Goal: Information Seeking & Learning: Compare options

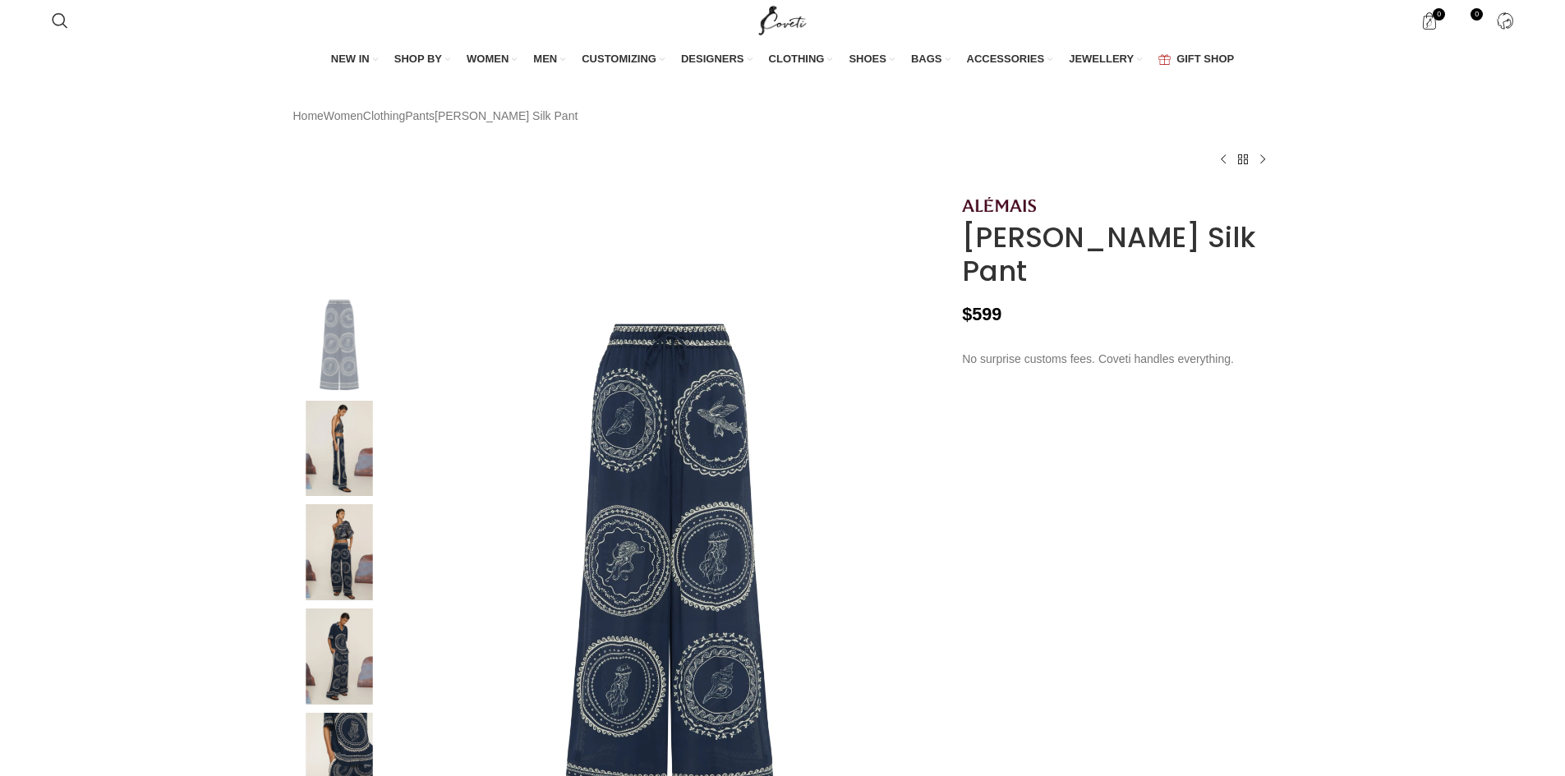
scroll to position [156, 0]
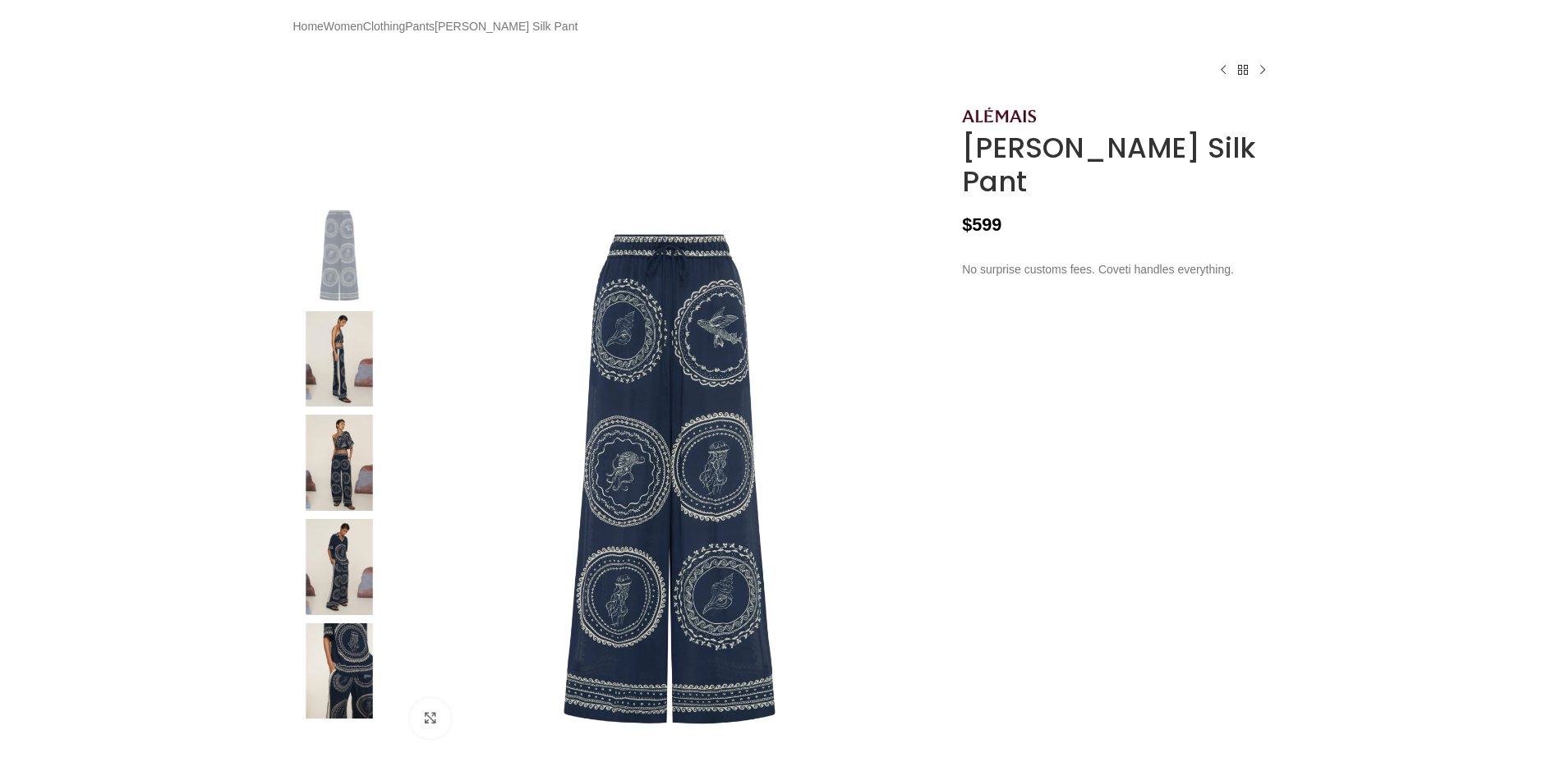
click at [678, 459] on img at bounding box center [670, 479] width 545 height 545
click at [338, 332] on img at bounding box center [339, 359] width 100 height 96
click at [344, 470] on img at bounding box center [339, 463] width 100 height 96
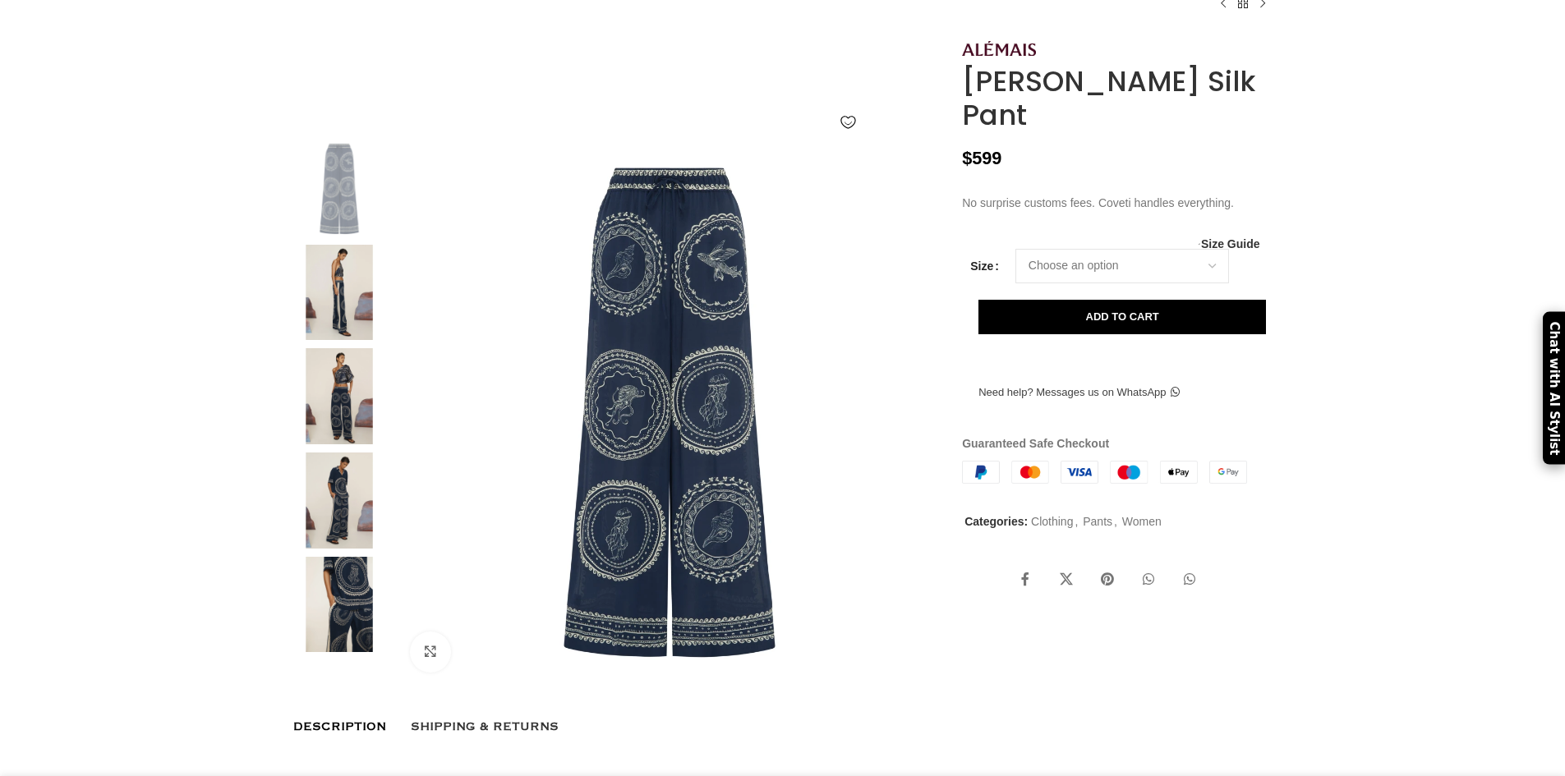
click at [357, 623] on img at bounding box center [339, 605] width 100 height 96
click at [702, 460] on img at bounding box center [670, 412] width 545 height 545
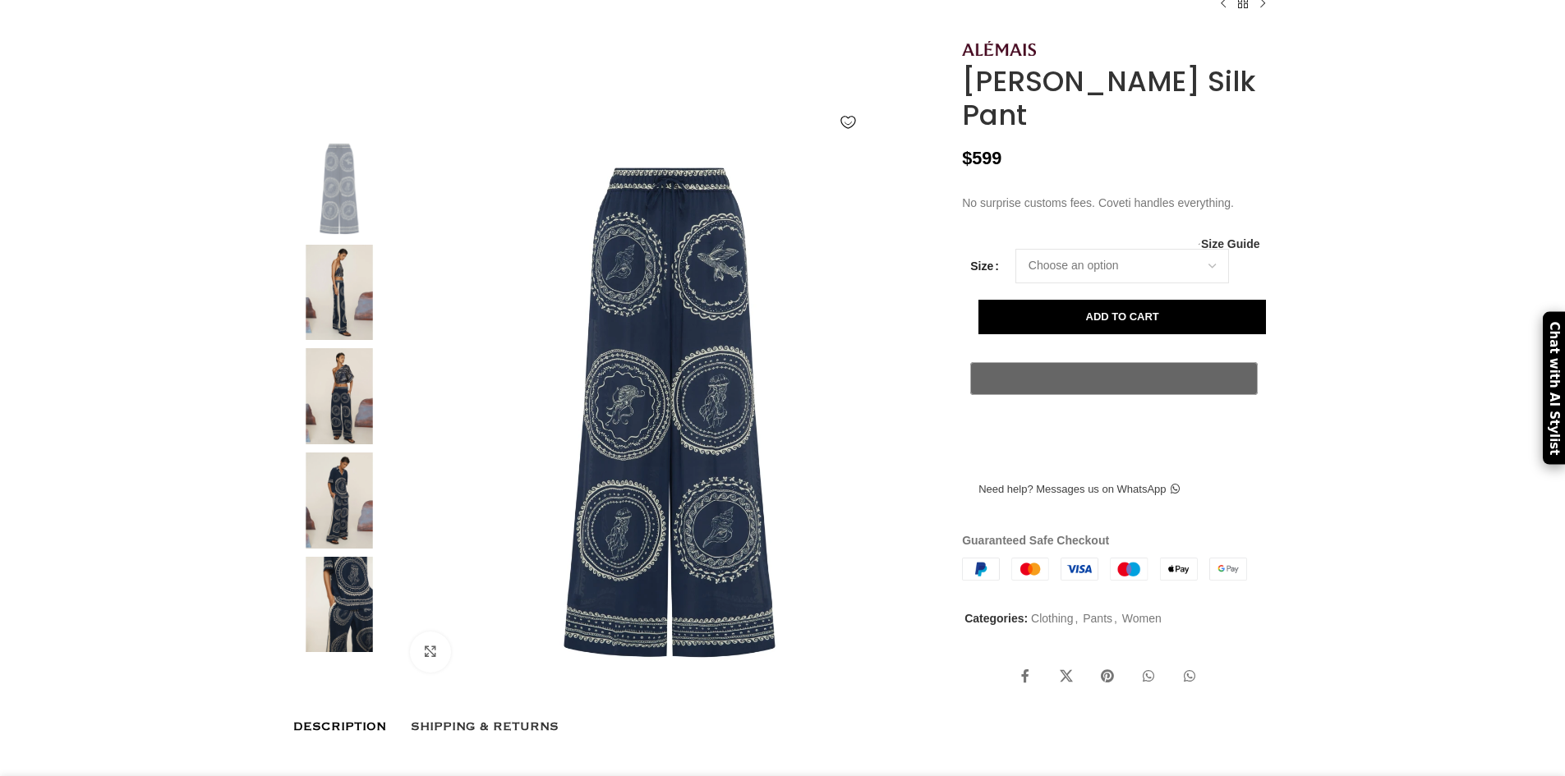
click at [347, 614] on img at bounding box center [339, 605] width 100 height 96
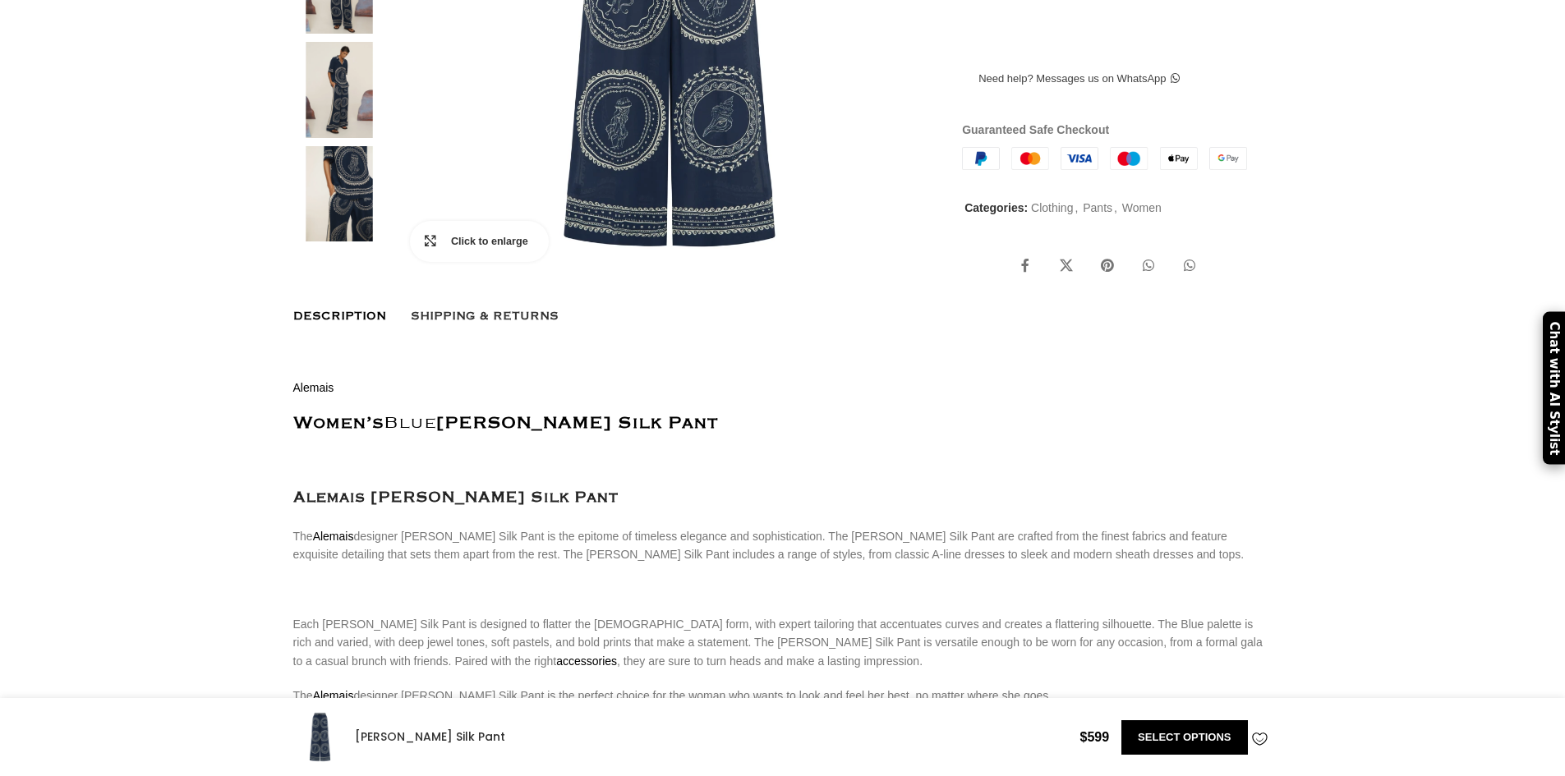
click at [421, 262] on link "Click to enlarge" at bounding box center [479, 241] width 139 height 41
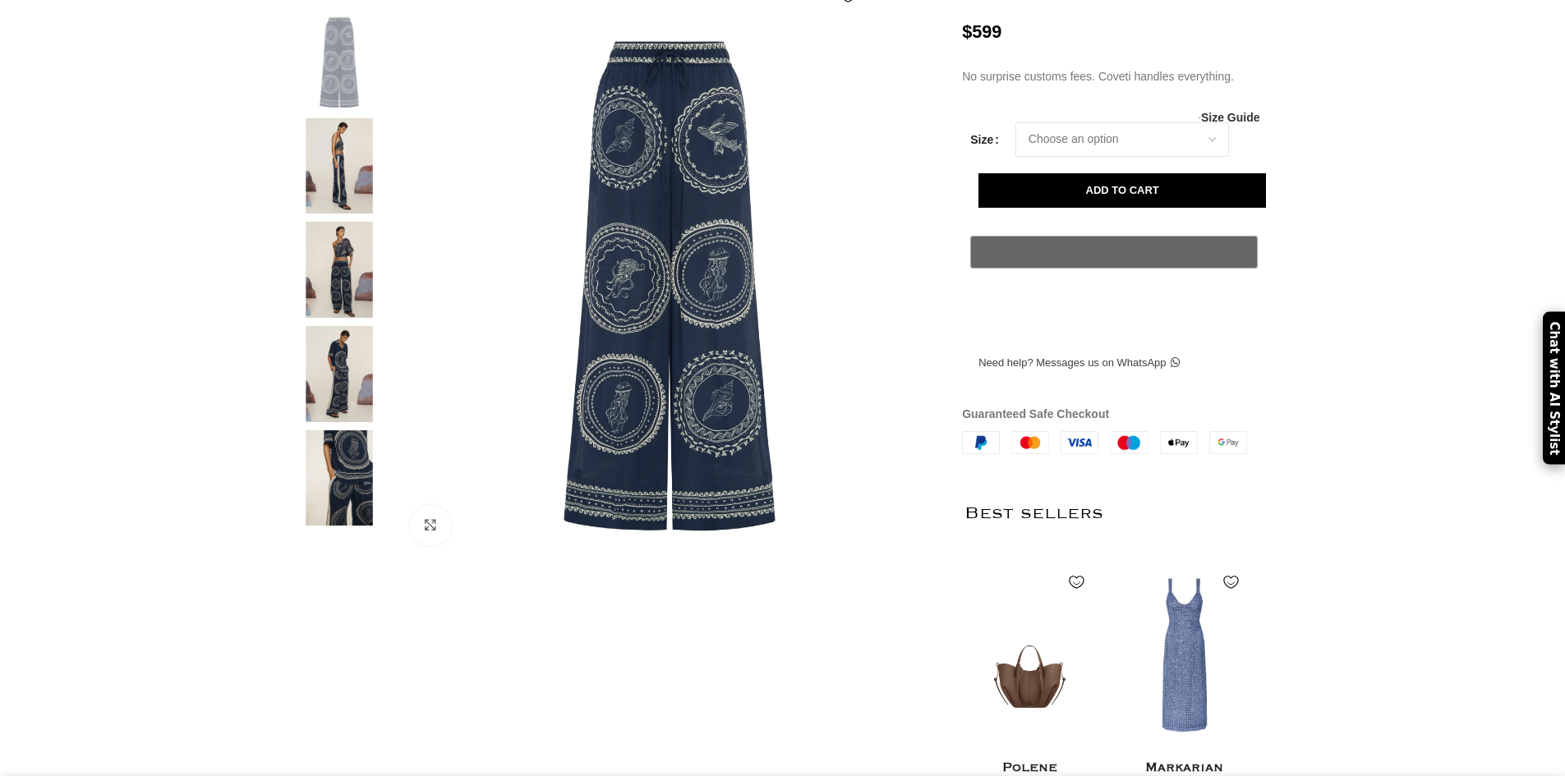
scroll to position [156, 0]
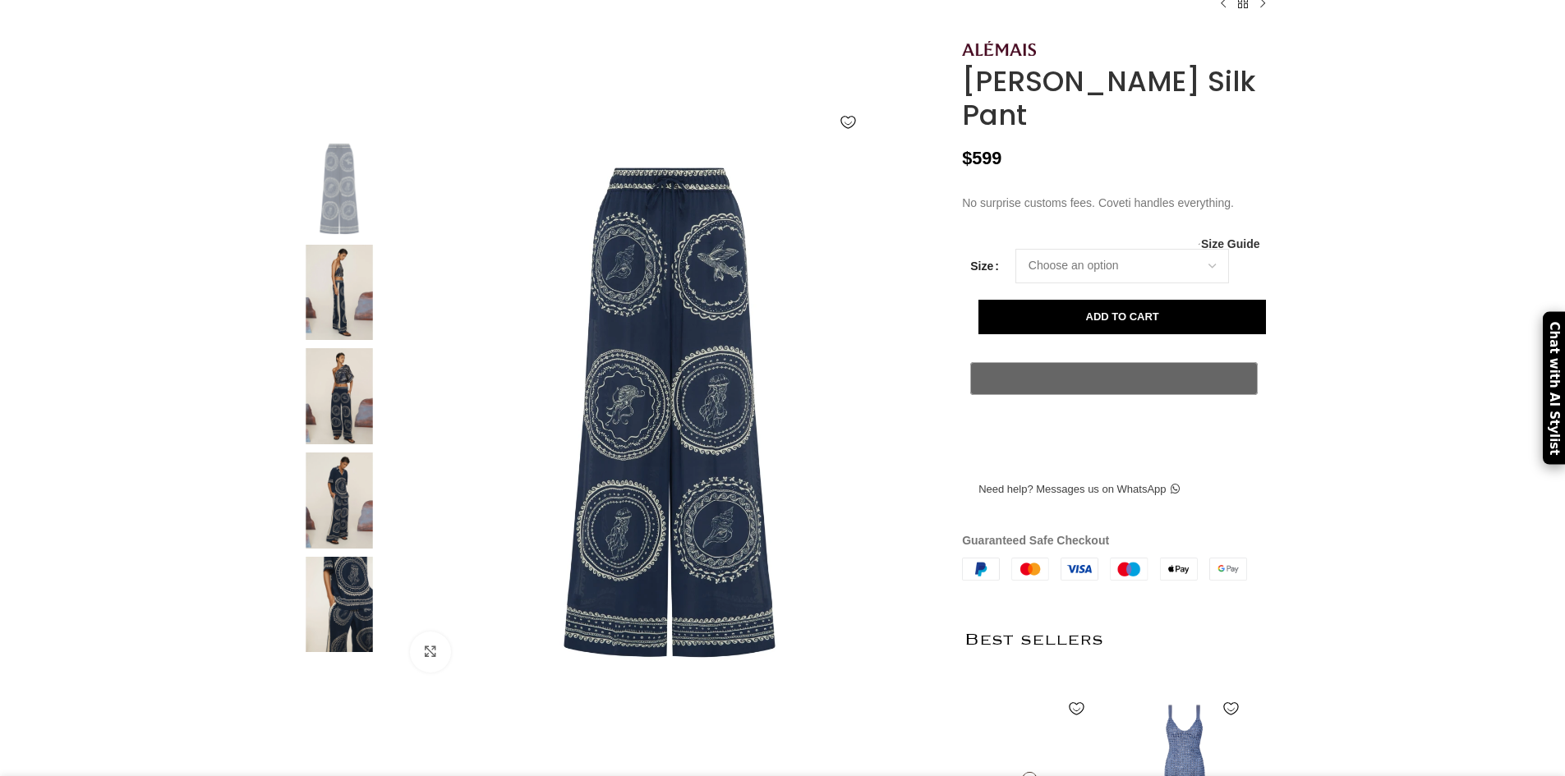
click at [331, 323] on img at bounding box center [339, 293] width 100 height 96
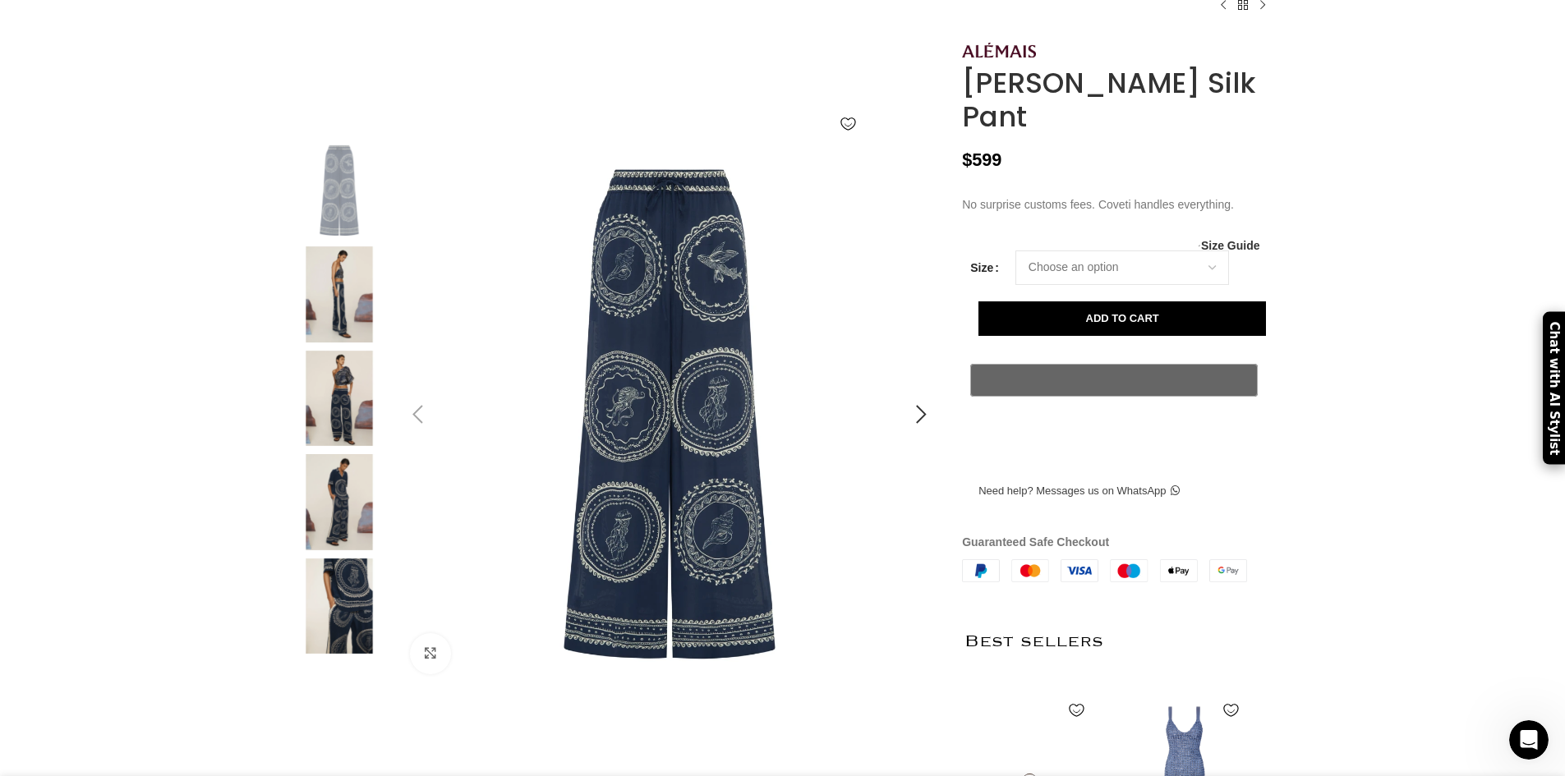
click at [664, 471] on img at bounding box center [670, 414] width 545 height 545
click at [689, 423] on img at bounding box center [670, 414] width 545 height 545
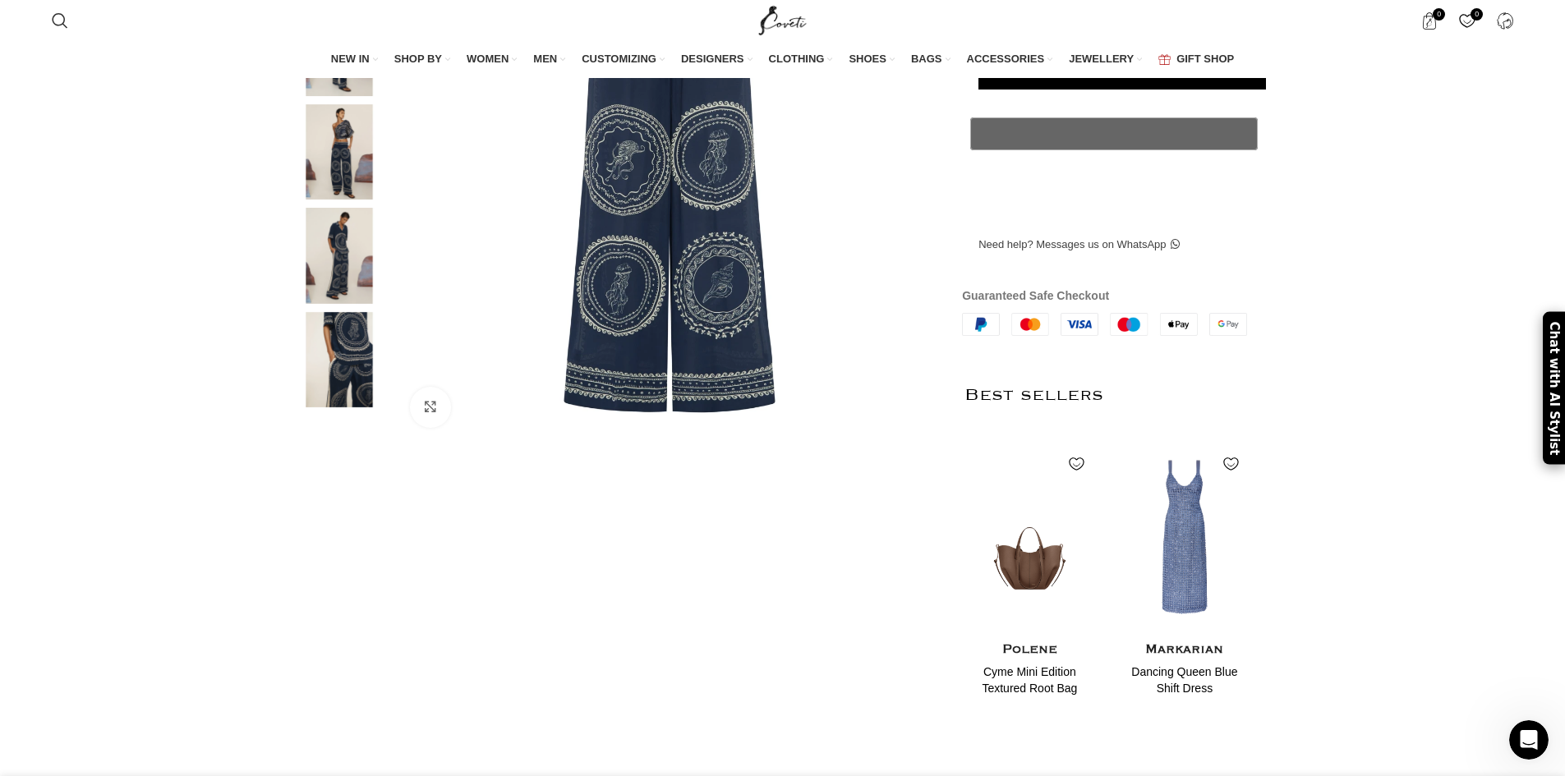
scroll to position [0, 1211]
click at [605, 367] on img at bounding box center [670, 168] width 545 height 545
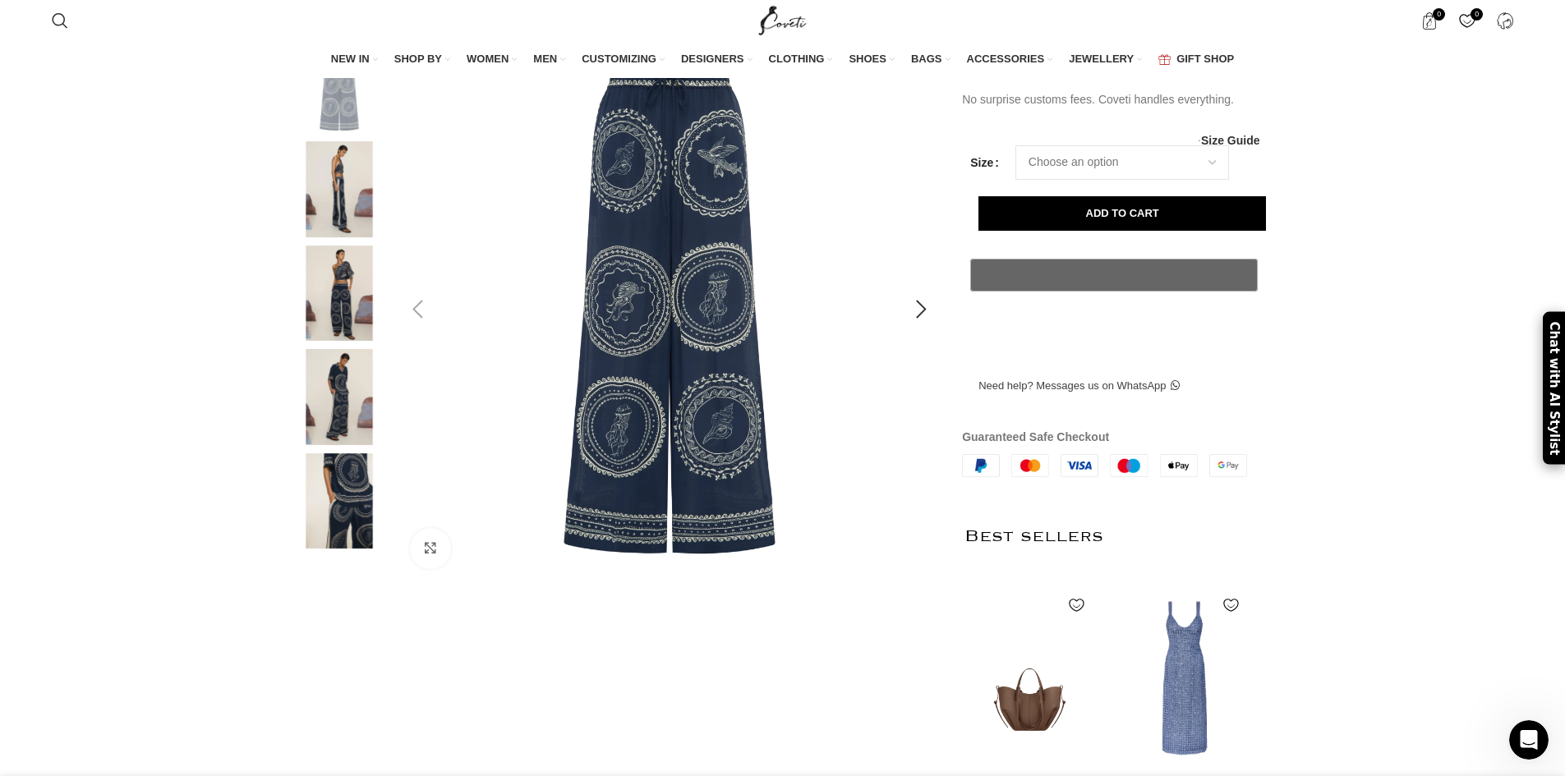
scroll to position [74, 0]
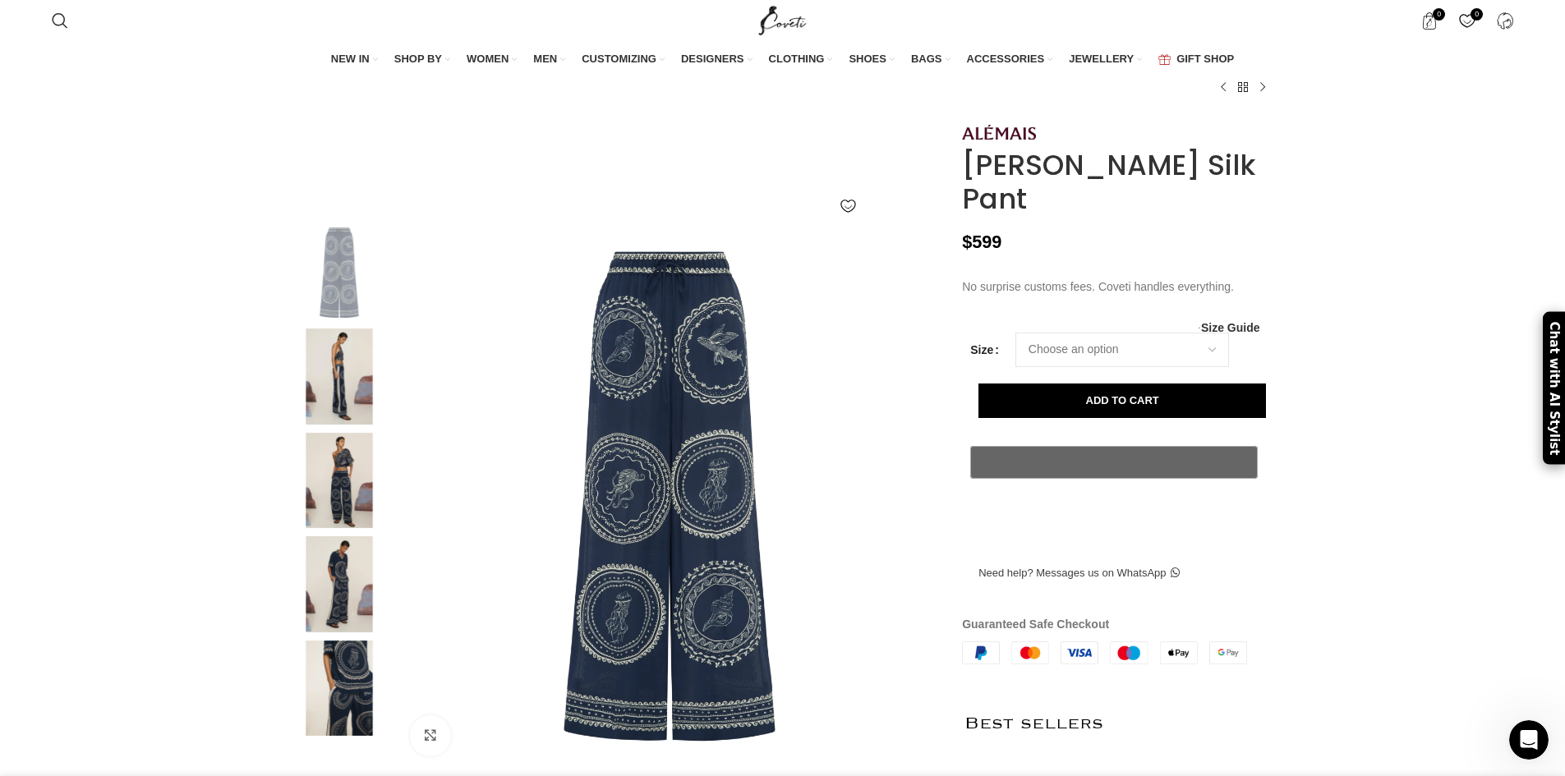
click at [343, 697] on img at bounding box center [339, 689] width 100 height 96
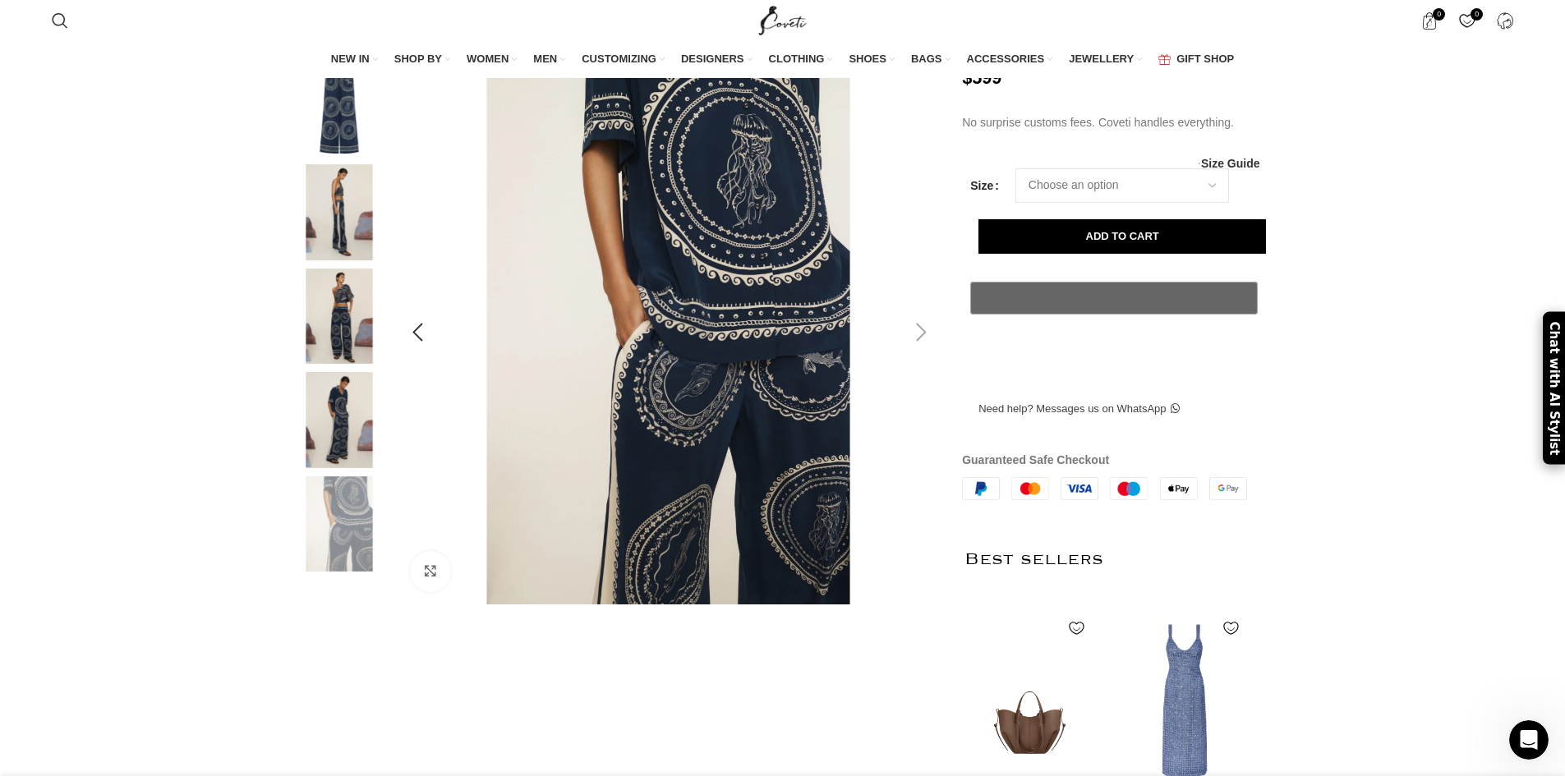
scroll to position [403, 0]
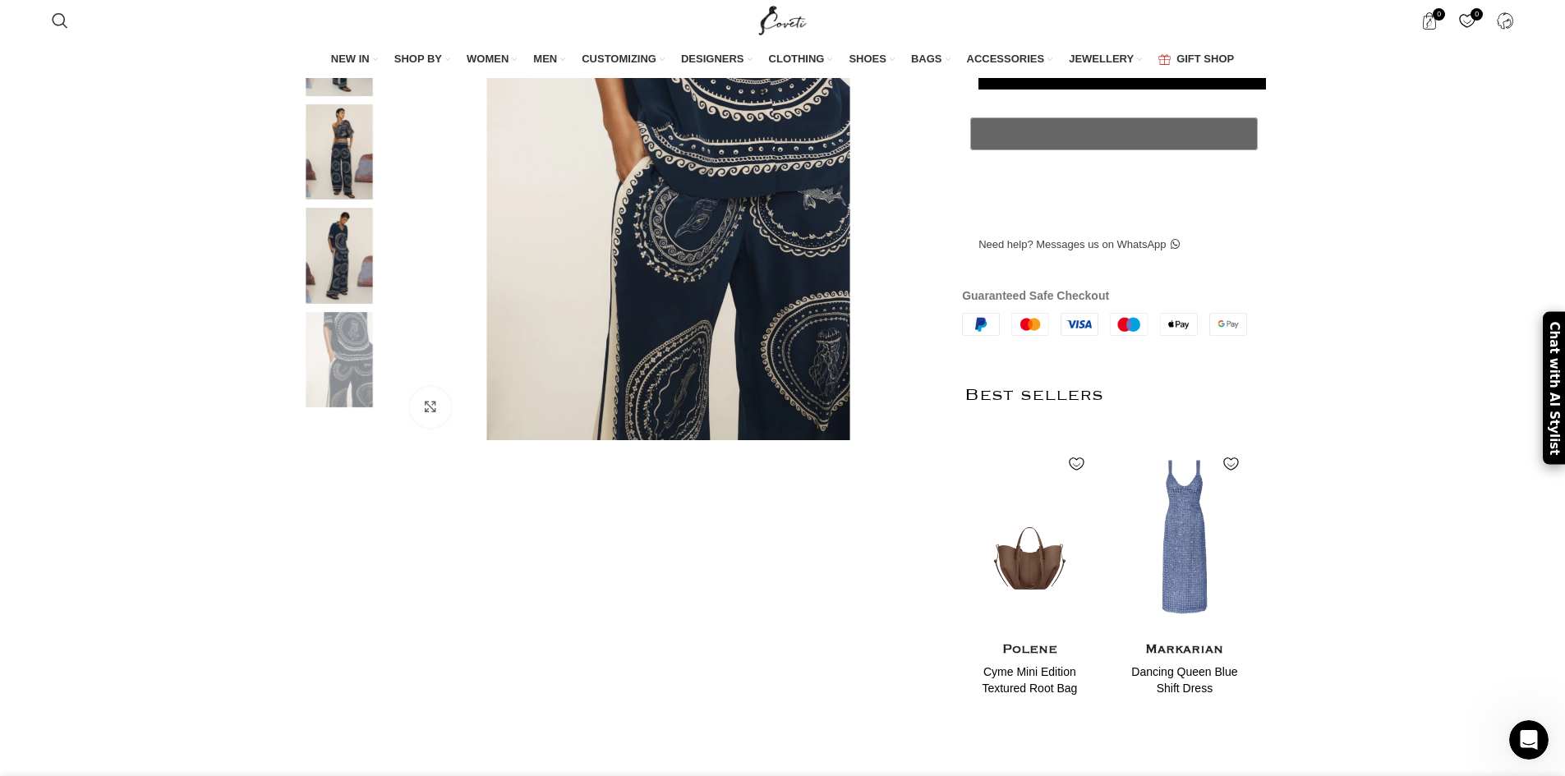
click at [378, 378] on img at bounding box center [339, 360] width 100 height 96
click at [360, 285] on img at bounding box center [339, 256] width 100 height 96
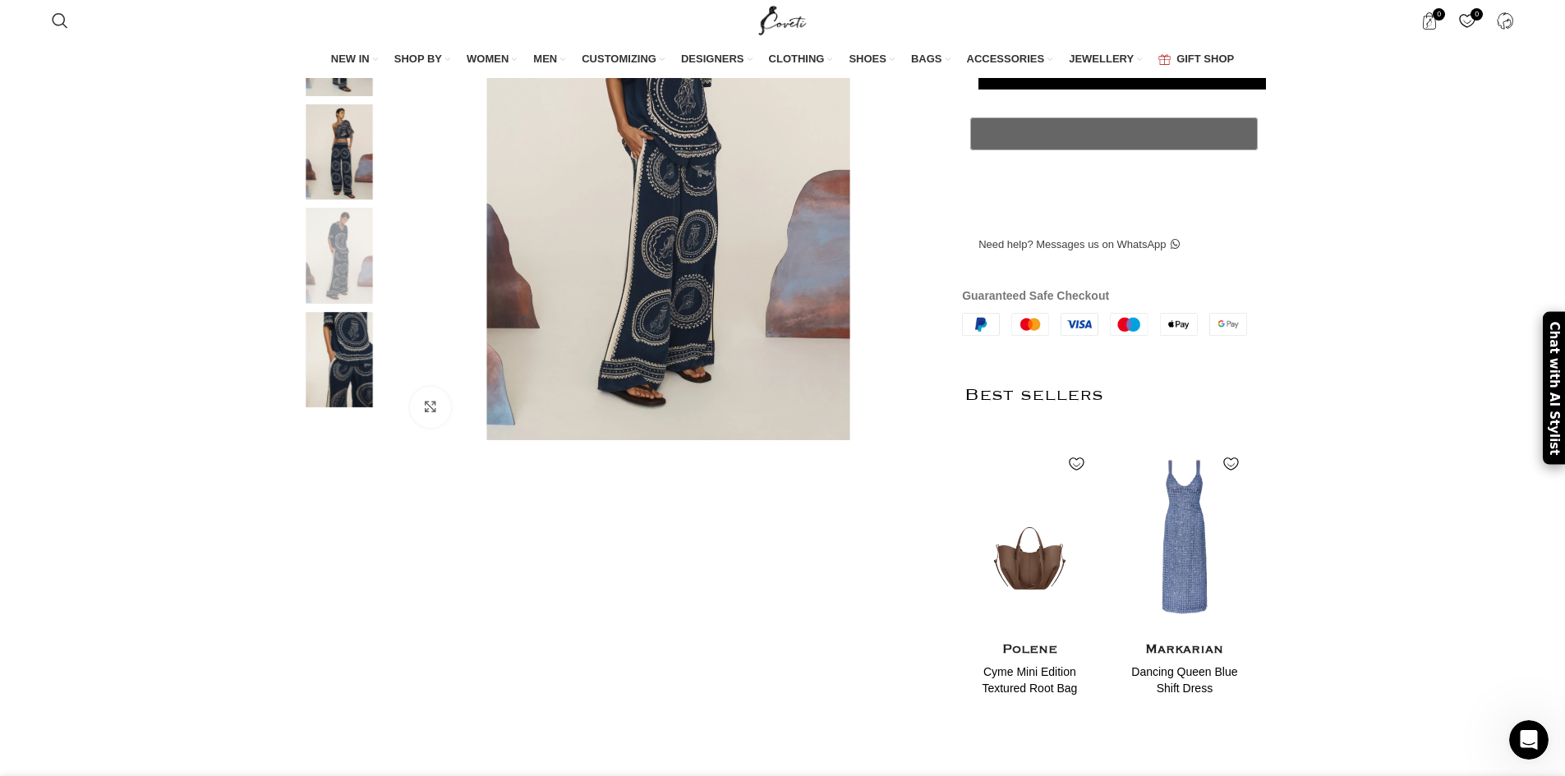
click at [343, 186] on img at bounding box center [339, 152] width 100 height 96
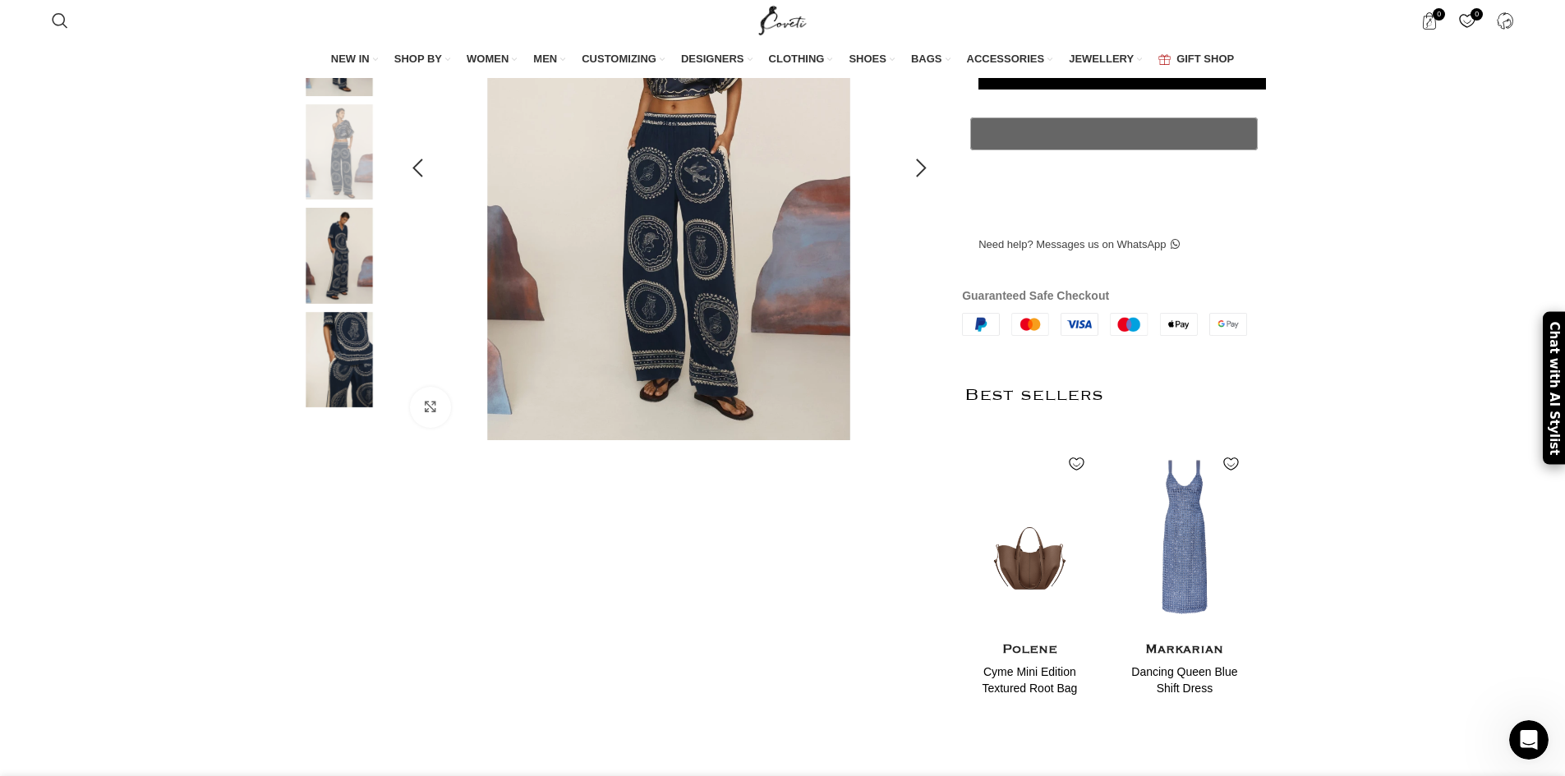
click at [701, 267] on img at bounding box center [669, 168] width 545 height 545
click at [338, 96] on img at bounding box center [339, 48] width 100 height 96
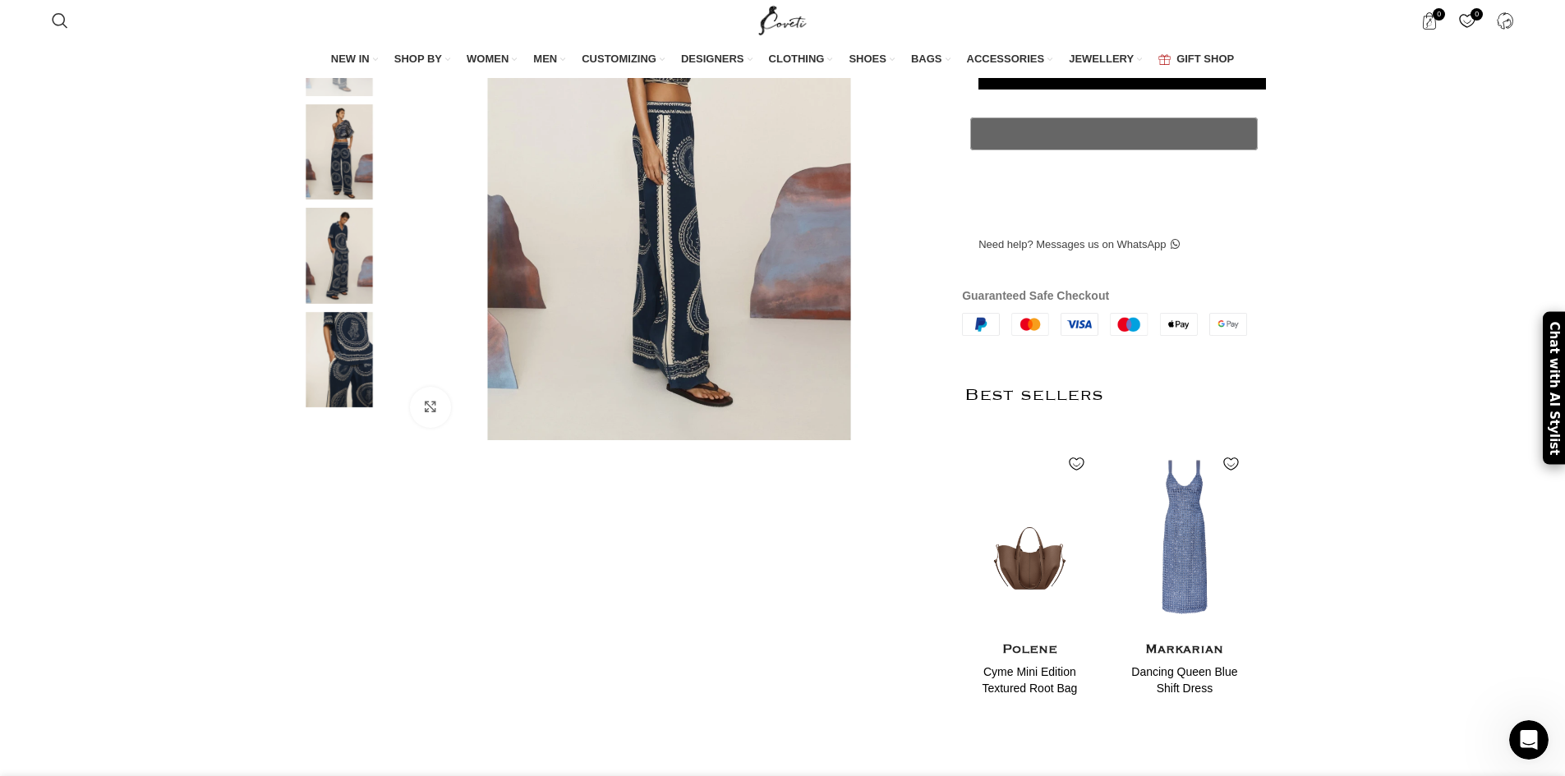
scroll to position [0, 2075]
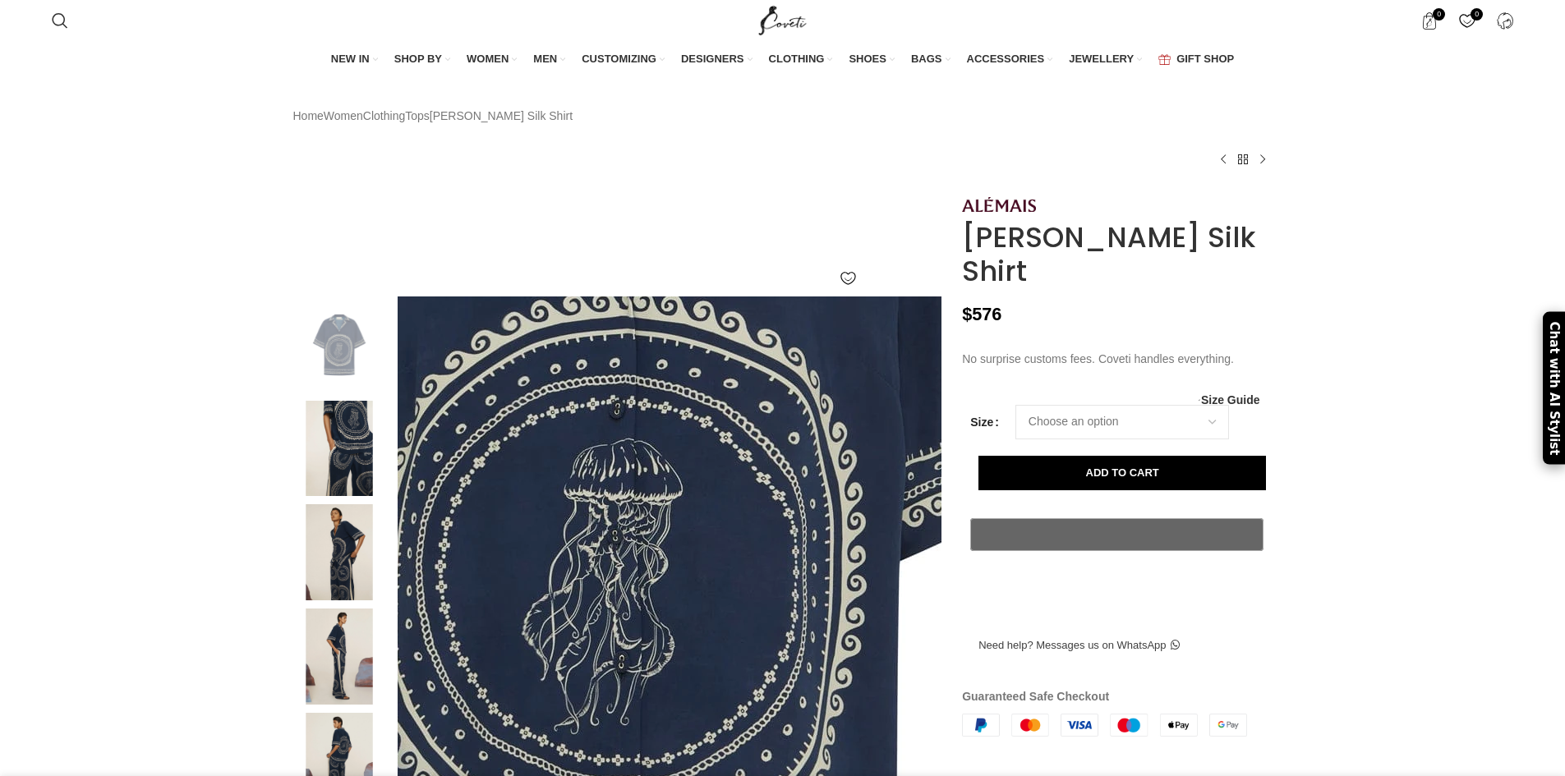
click at [707, 636] on img at bounding box center [621, 489] width 1232 height 1848
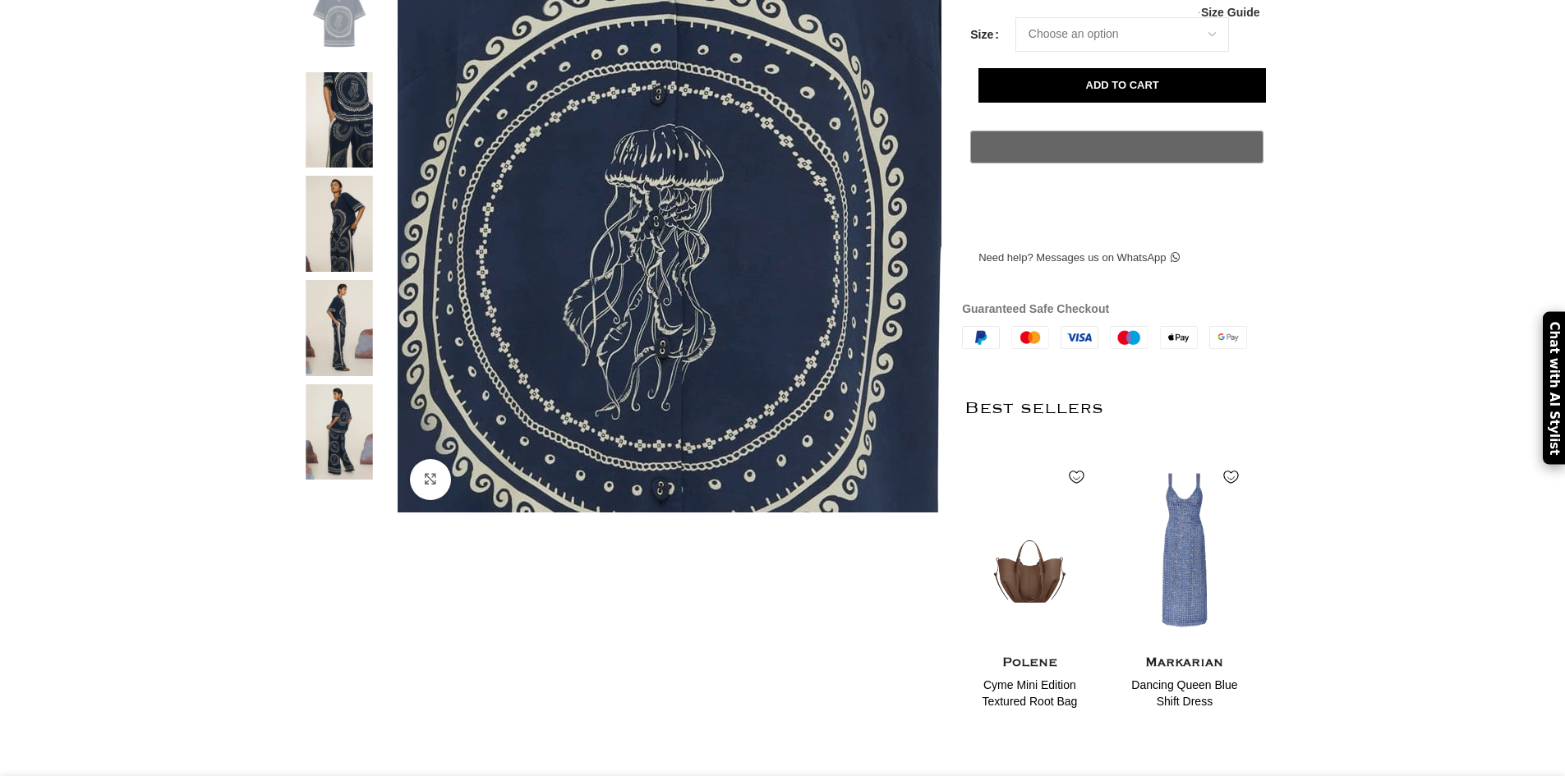
scroll to position [0, 346]
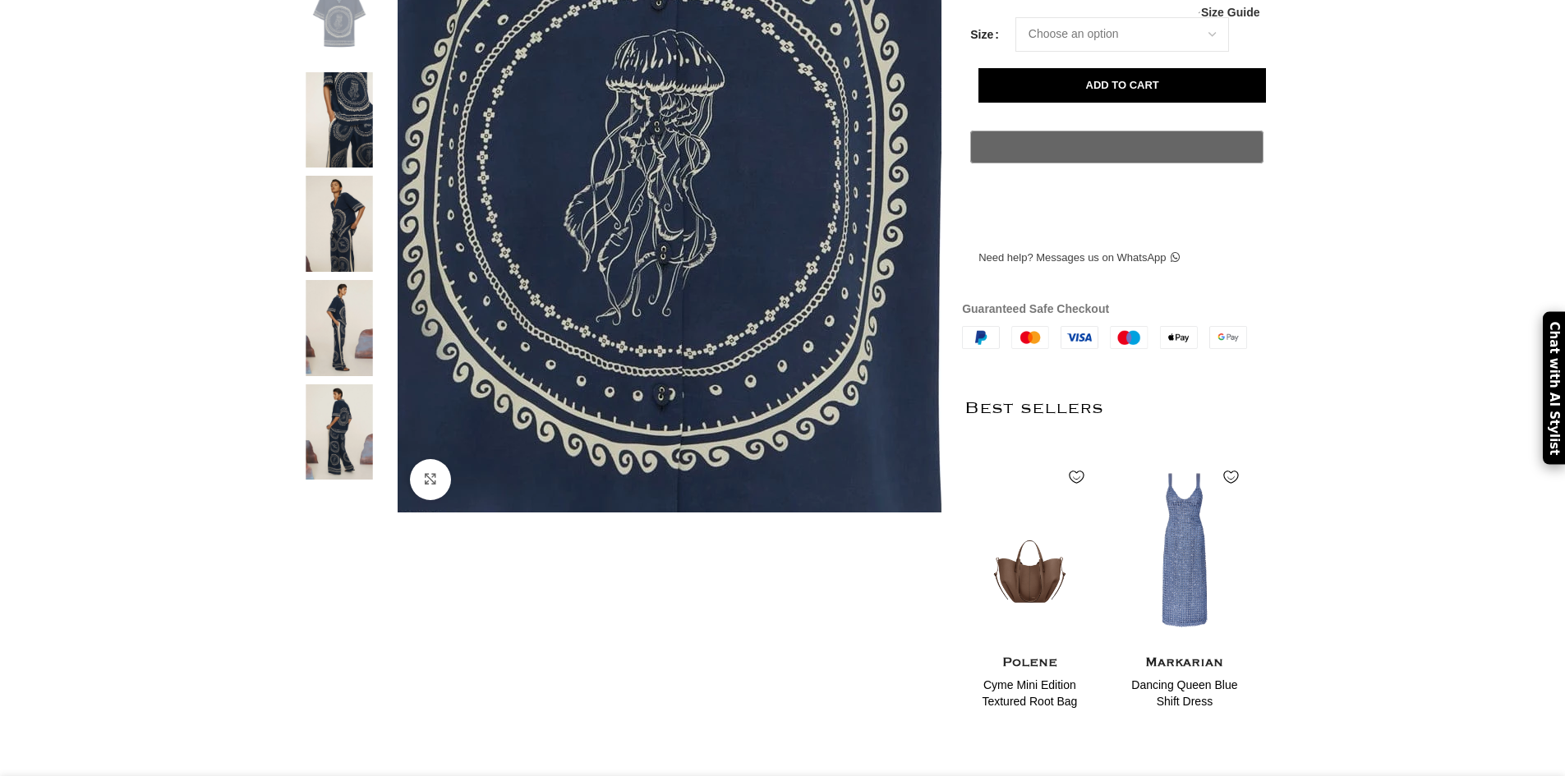
click at [674, 341] on img at bounding box center [663, 80] width 1232 height 1848
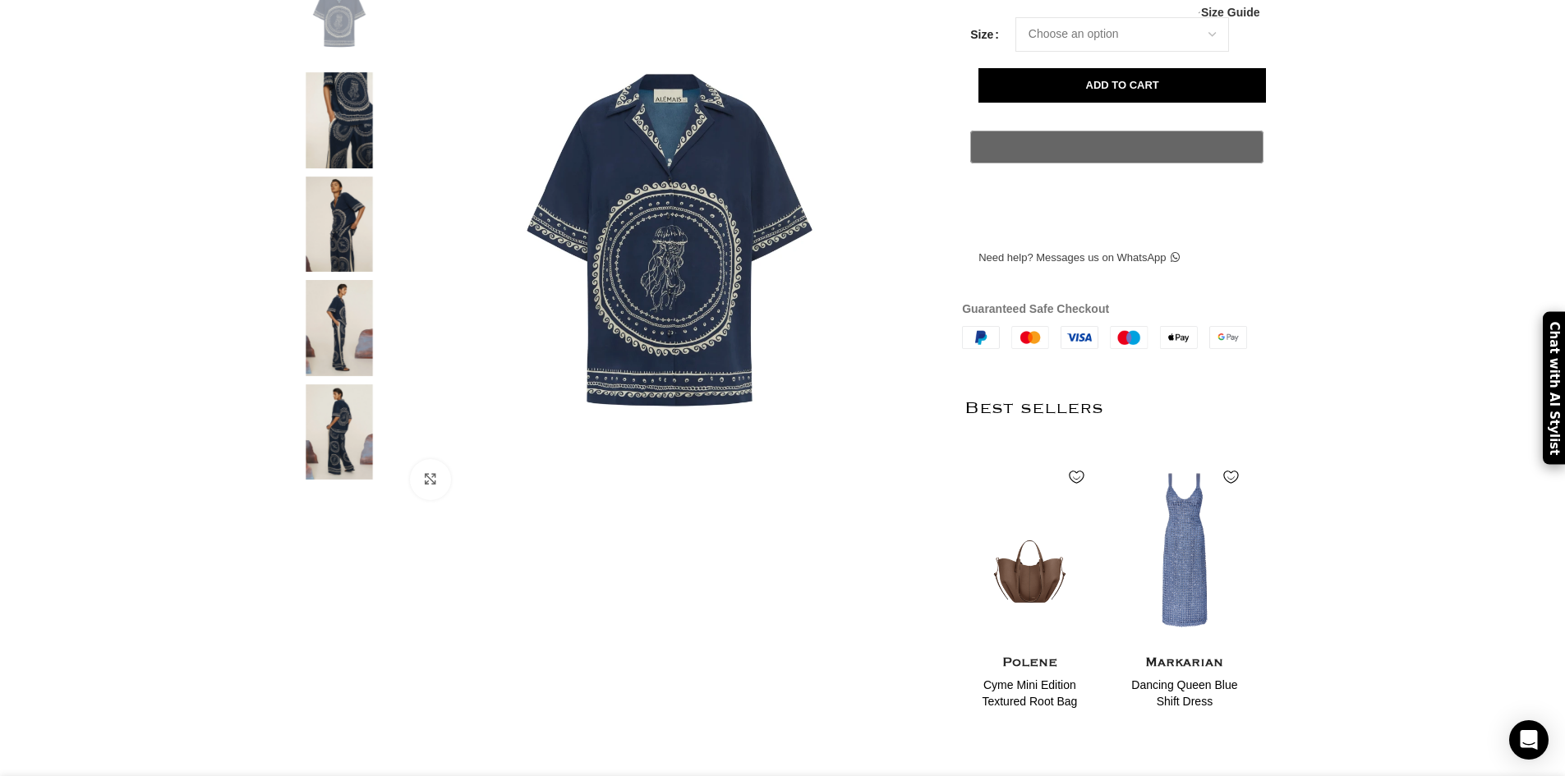
scroll to position [0, 865]
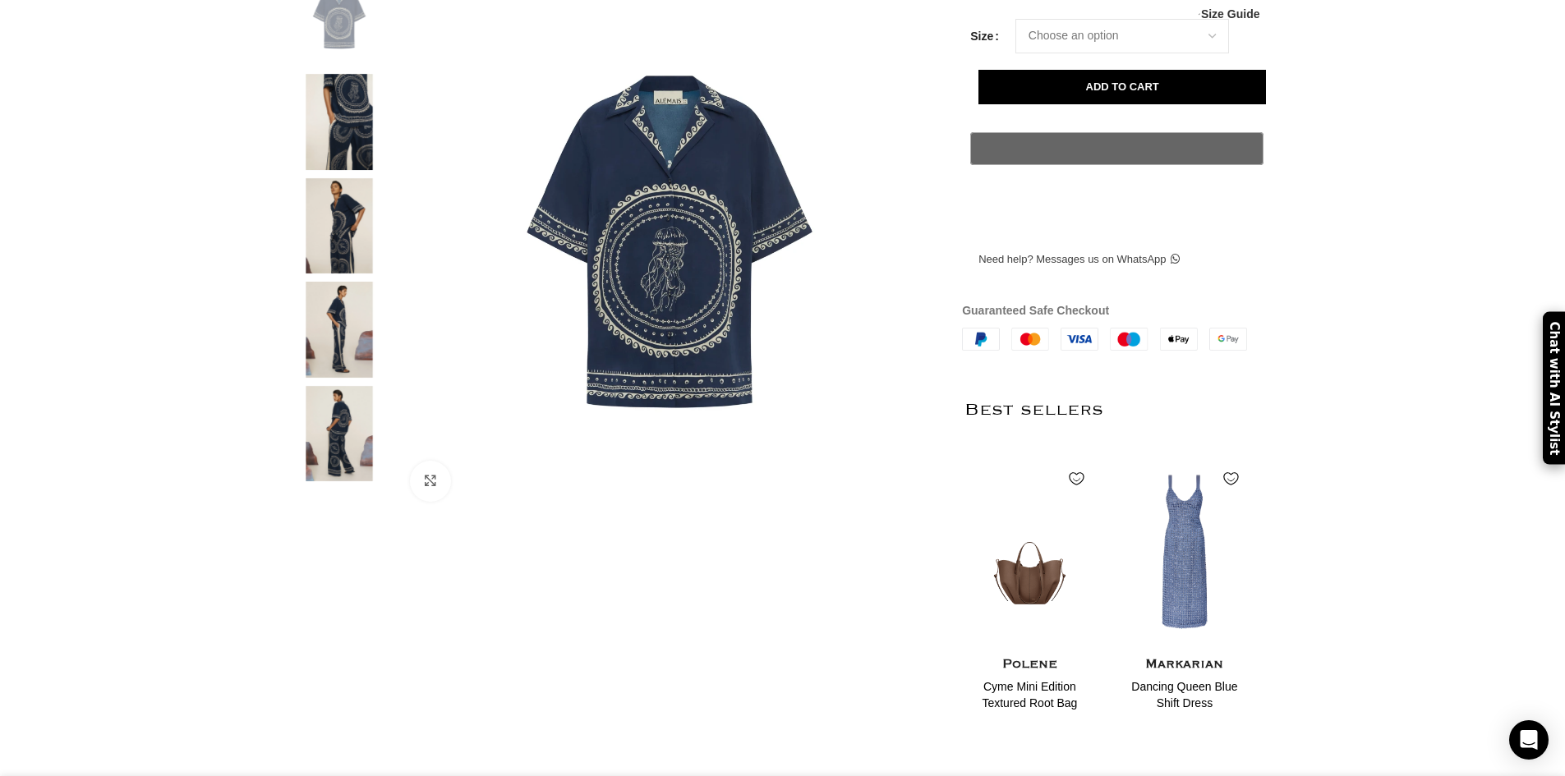
click at [348, 482] on img at bounding box center [339, 434] width 100 height 96
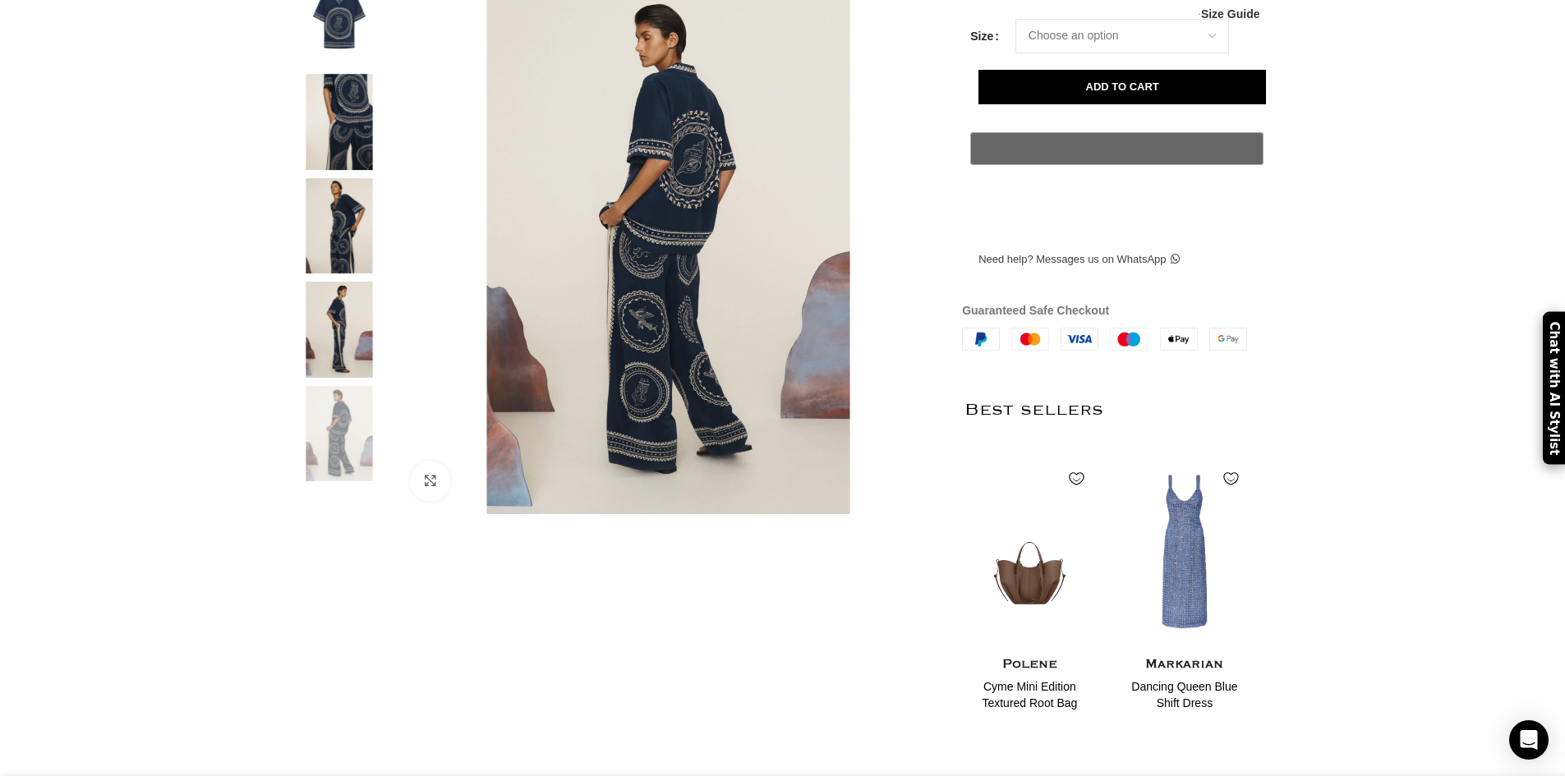
scroll to position [0, 1038]
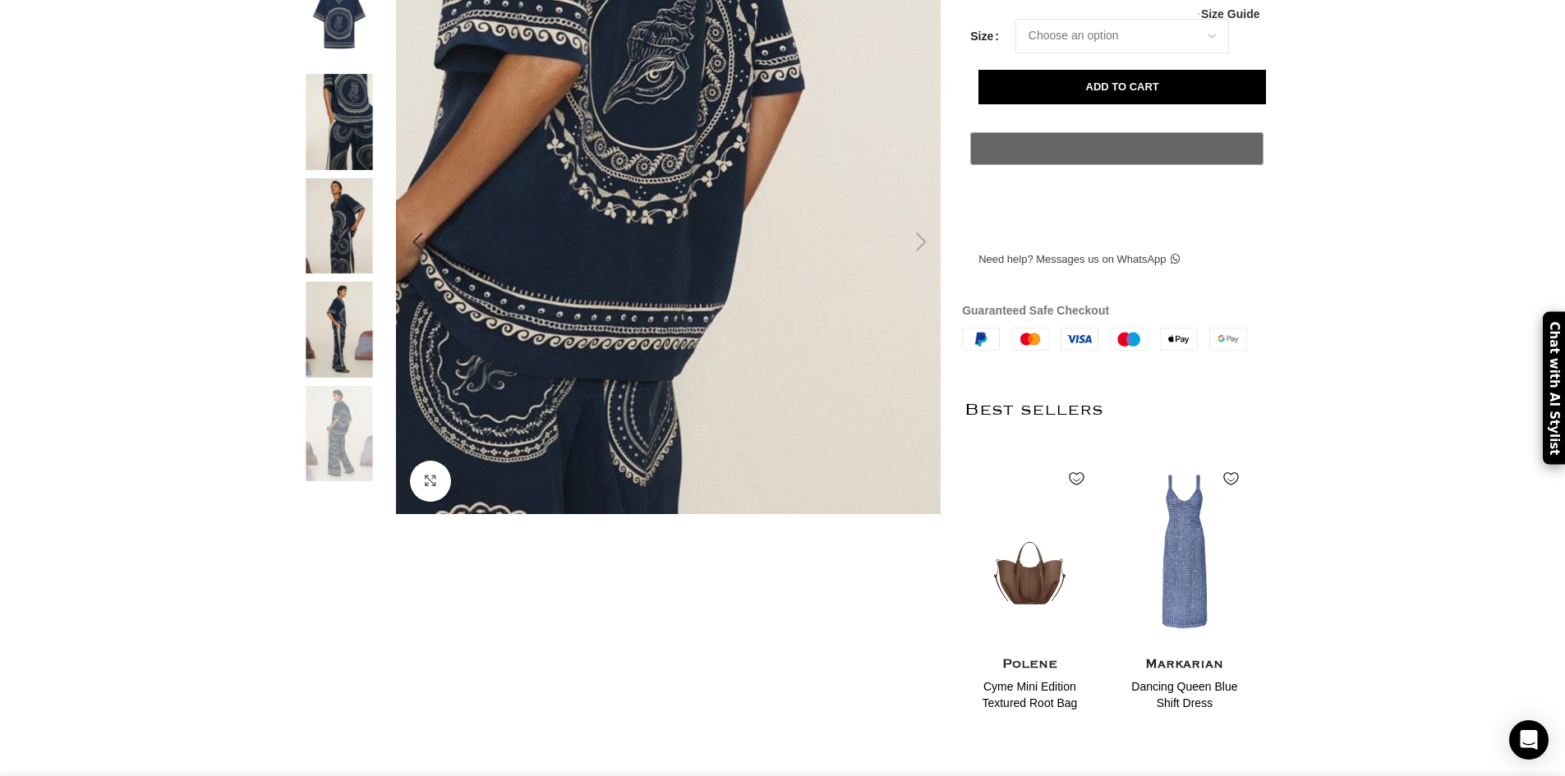
click at [742, 236] on img at bounding box center [575, 337] width 1232 height 1848
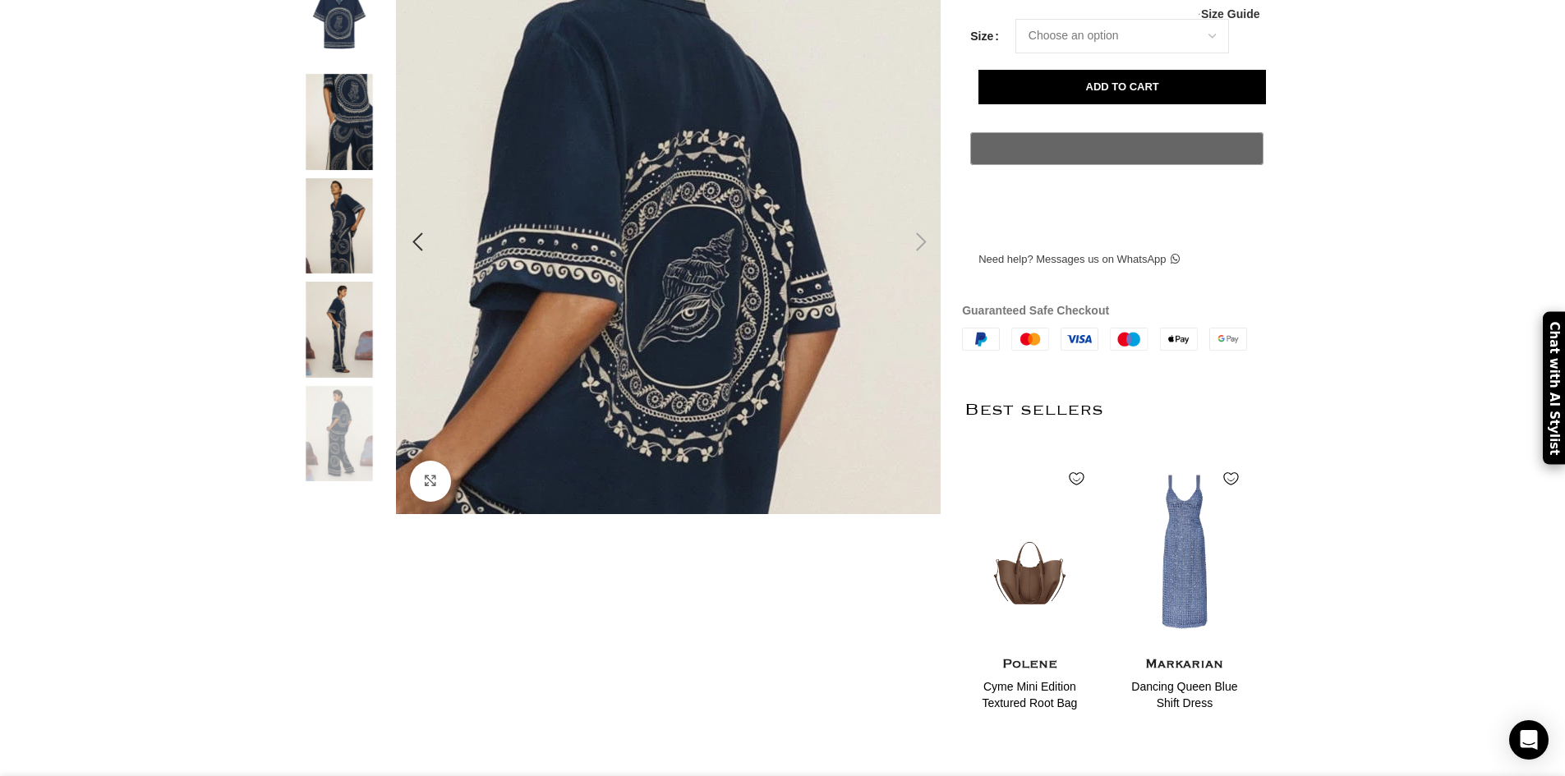
click at [714, 136] on img at bounding box center [610, 576] width 1232 height 1848
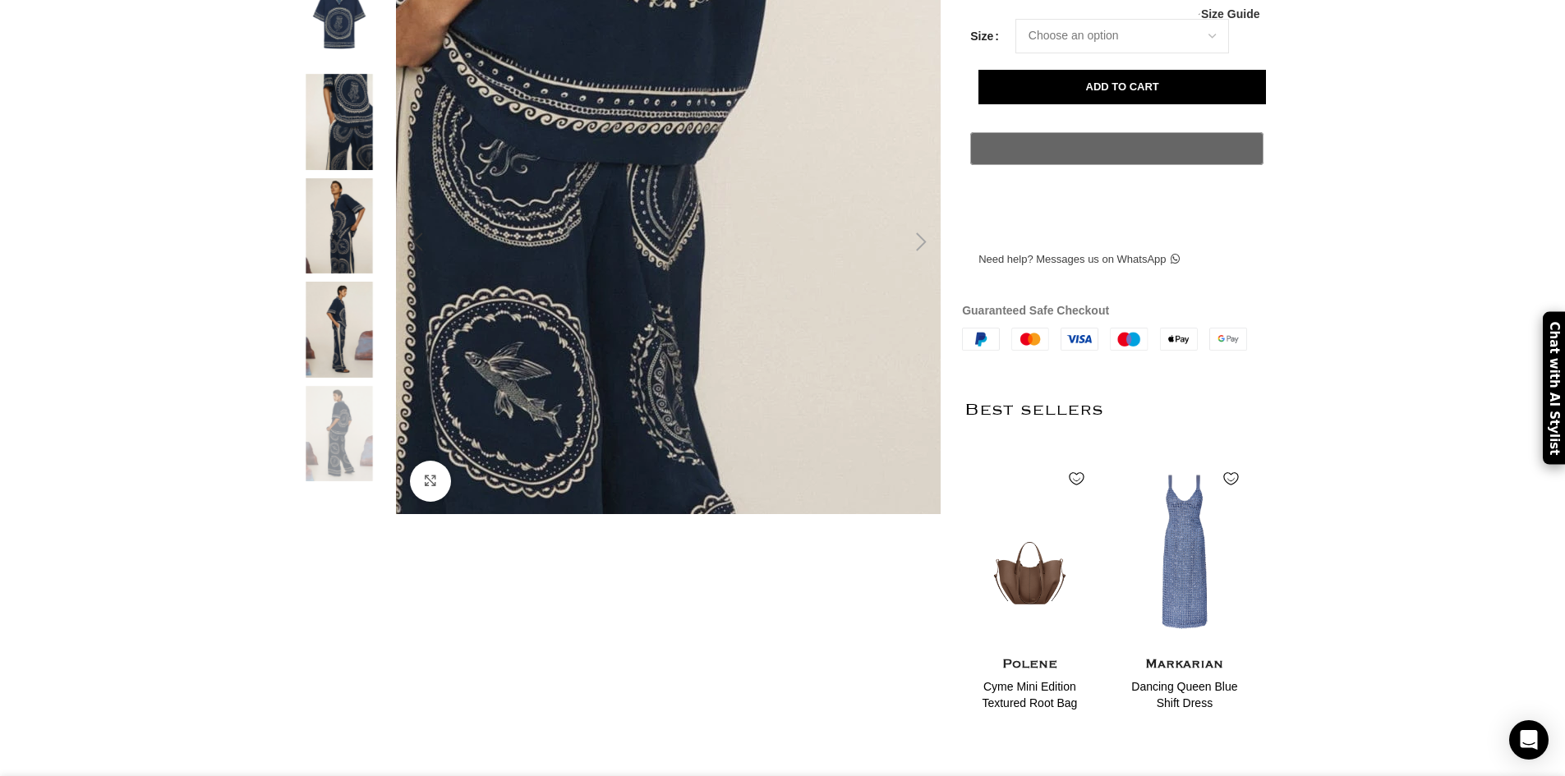
click at [724, 326] on img at bounding box center [598, 121] width 1232 height 1848
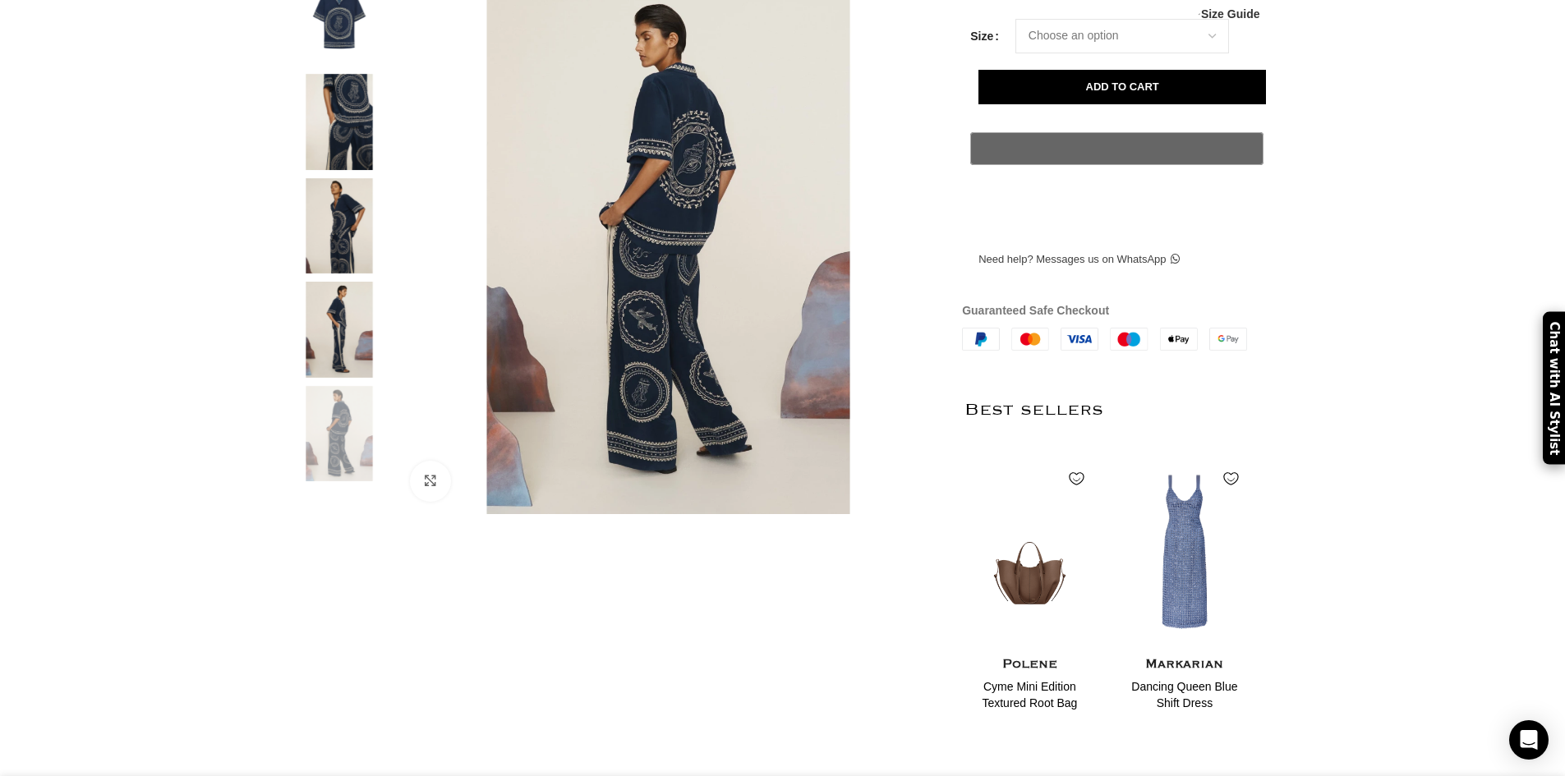
click at [360, 148] on img at bounding box center [339, 122] width 100 height 96
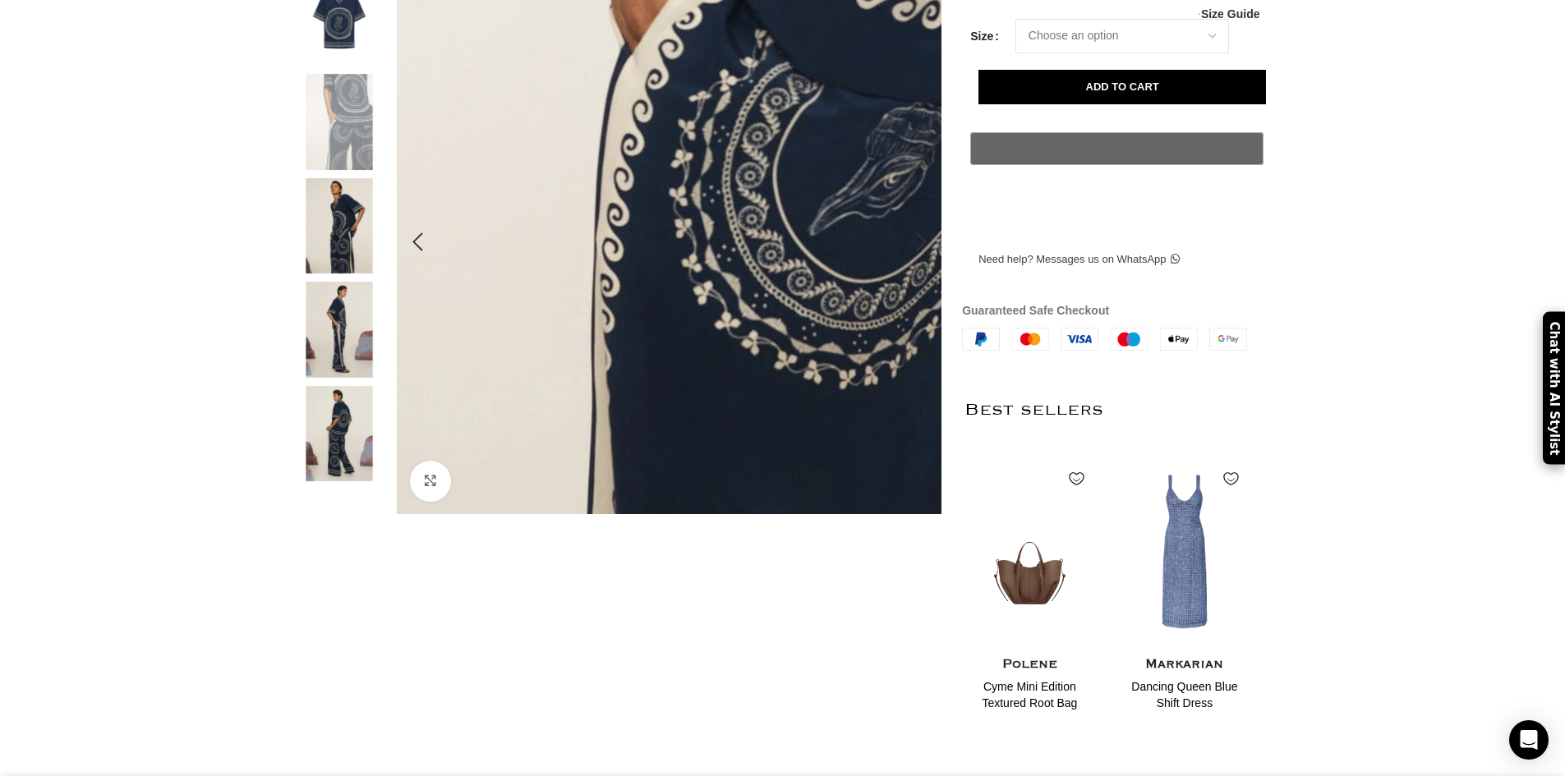
scroll to position [0, 1211]
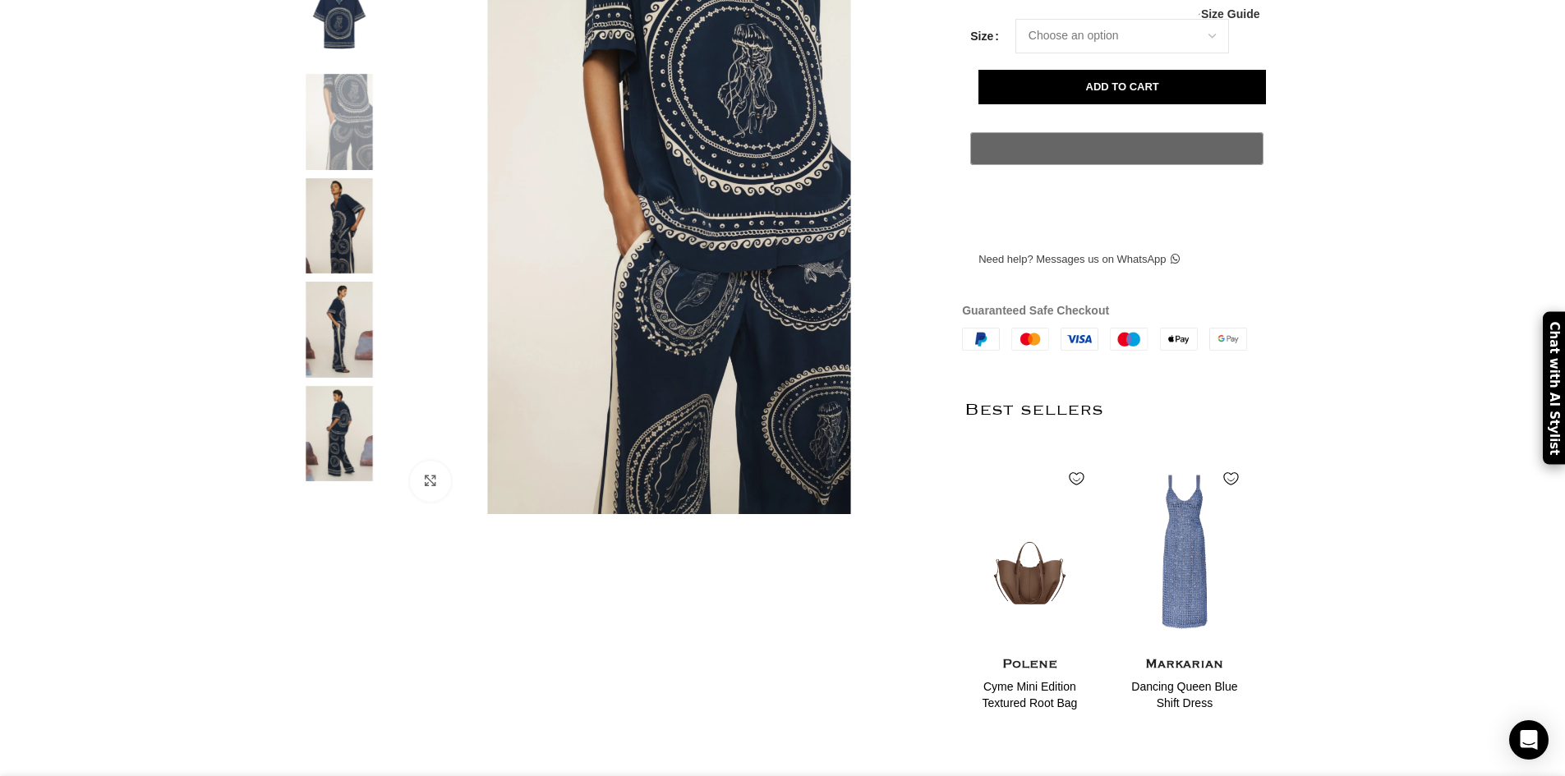
scroll to position [0, 1903]
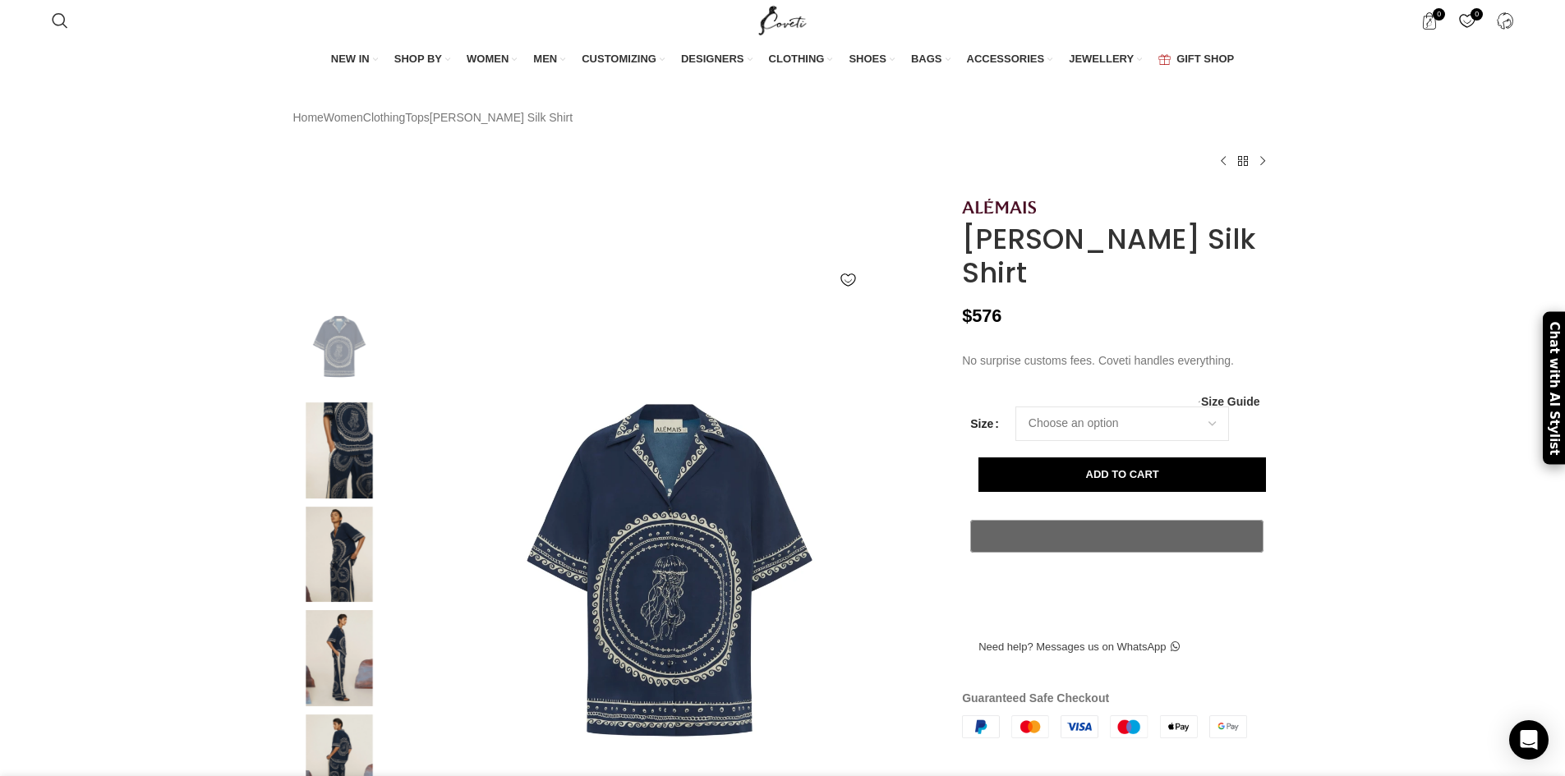
click at [337, 695] on img at bounding box center [339, 658] width 100 height 96
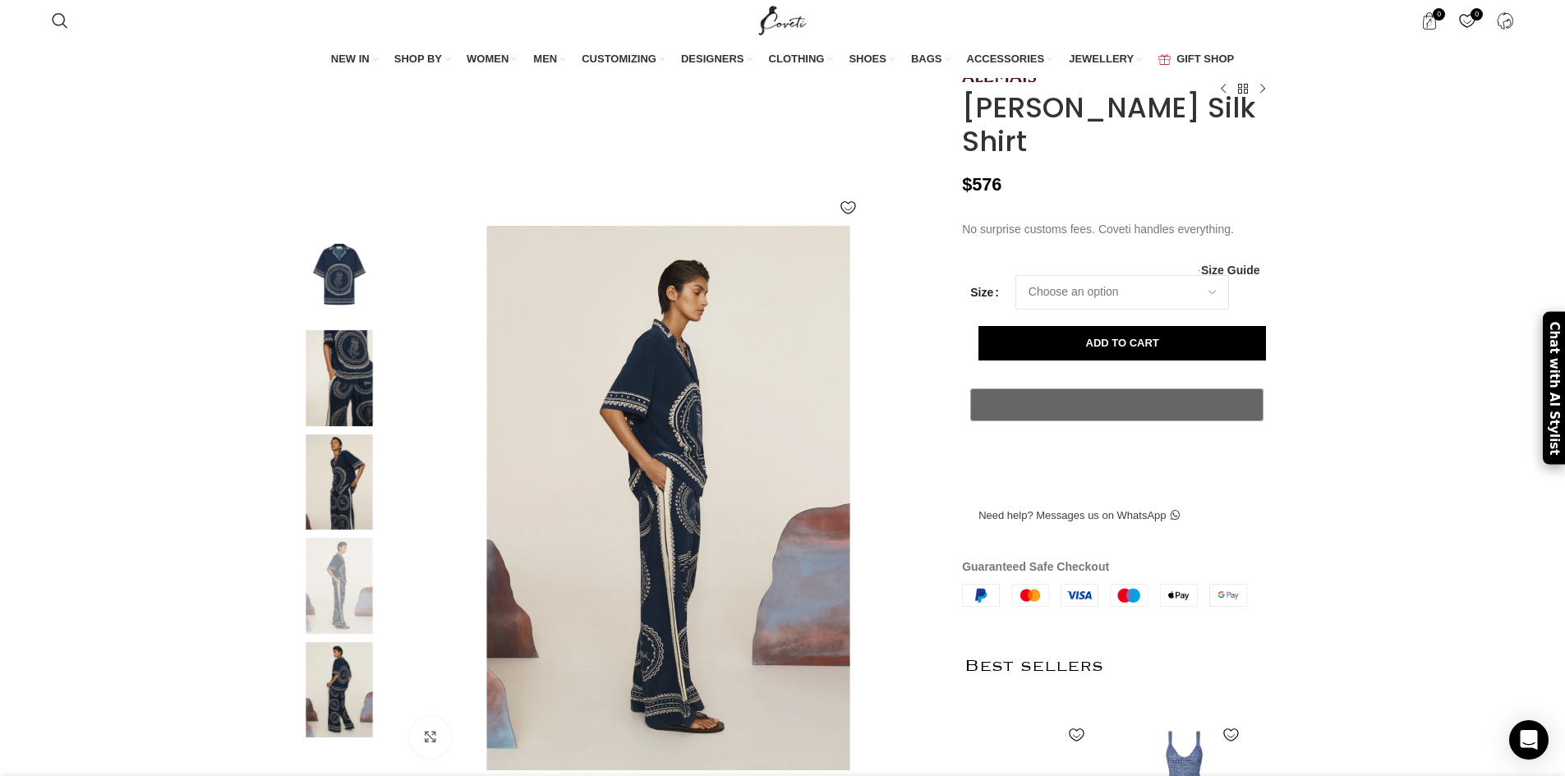
scroll to position [164, 0]
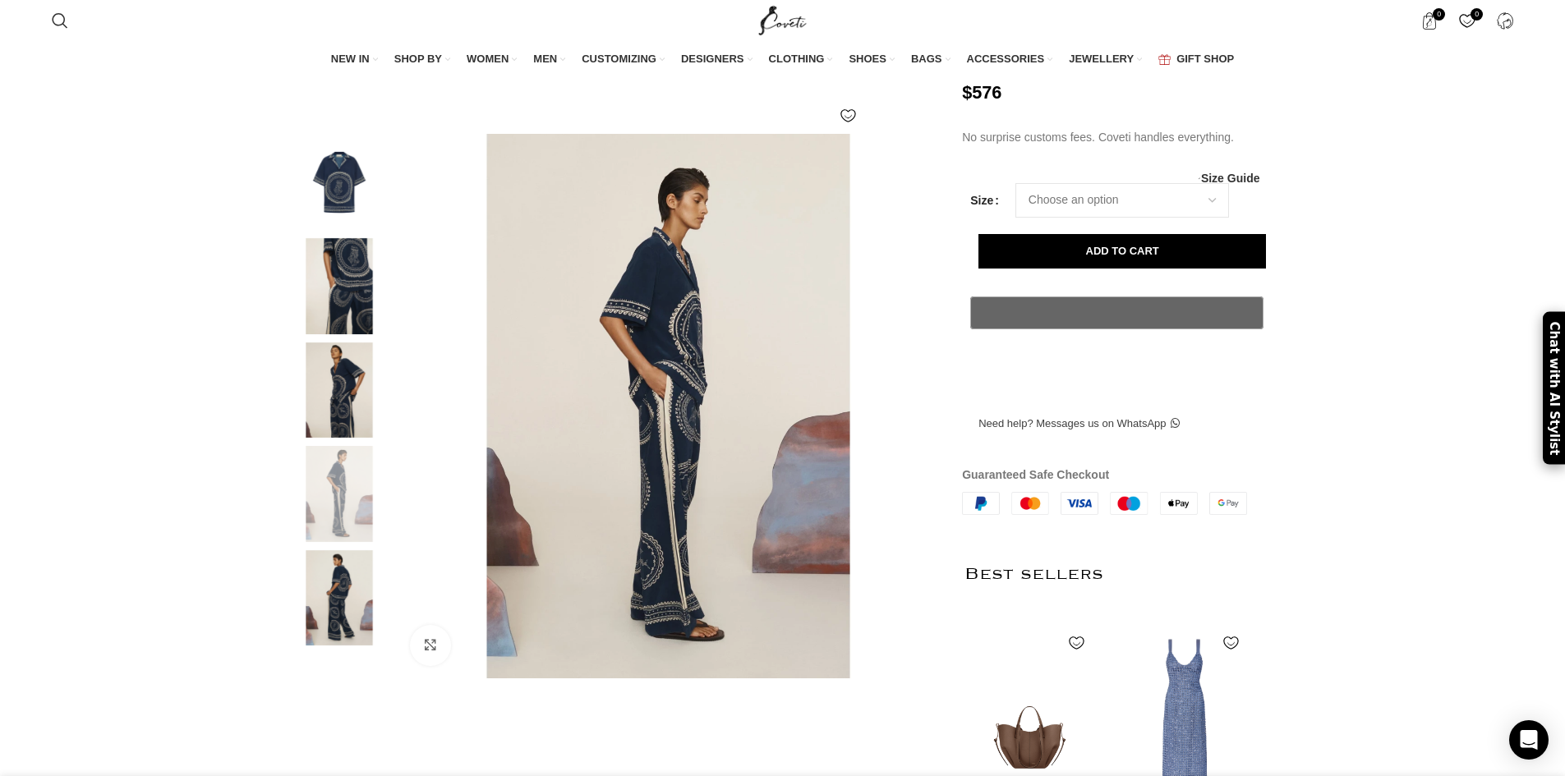
click at [340, 646] on img at bounding box center [339, 598] width 100 height 96
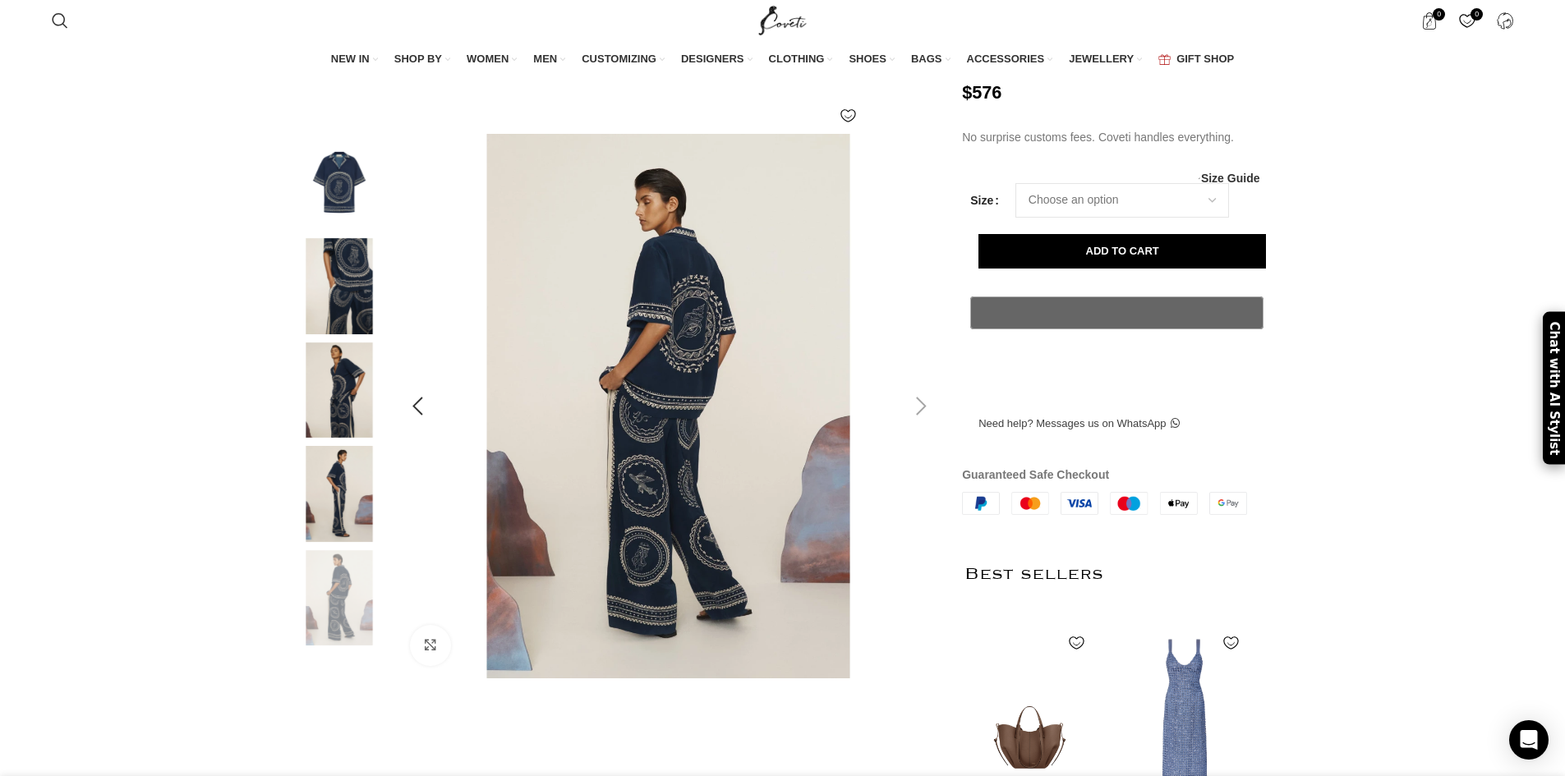
click at [648, 606] on img at bounding box center [668, 406] width 545 height 545
click at [663, 579] on img at bounding box center [675, 73] width 1232 height 1848
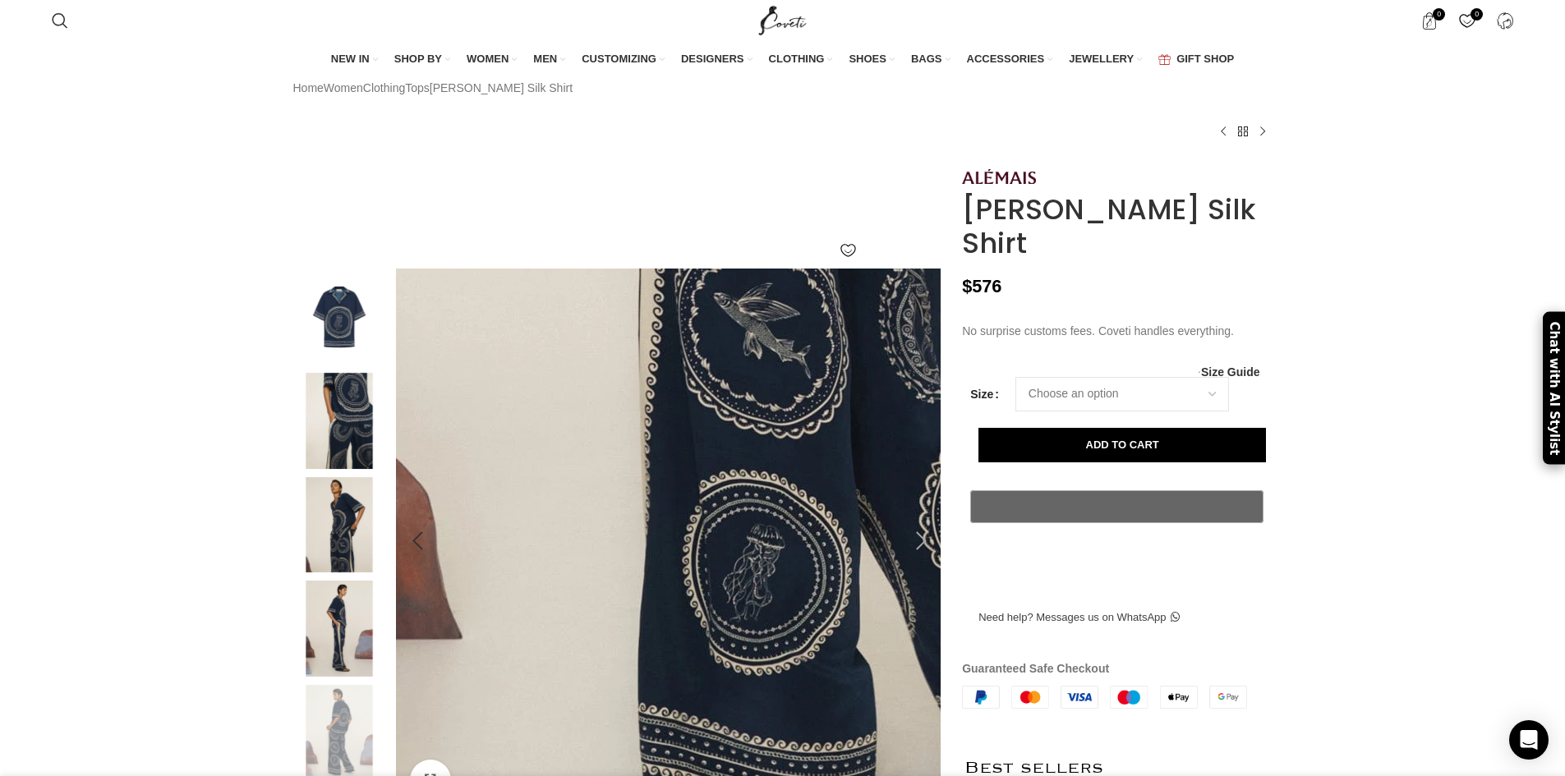
scroll to position [0, 0]
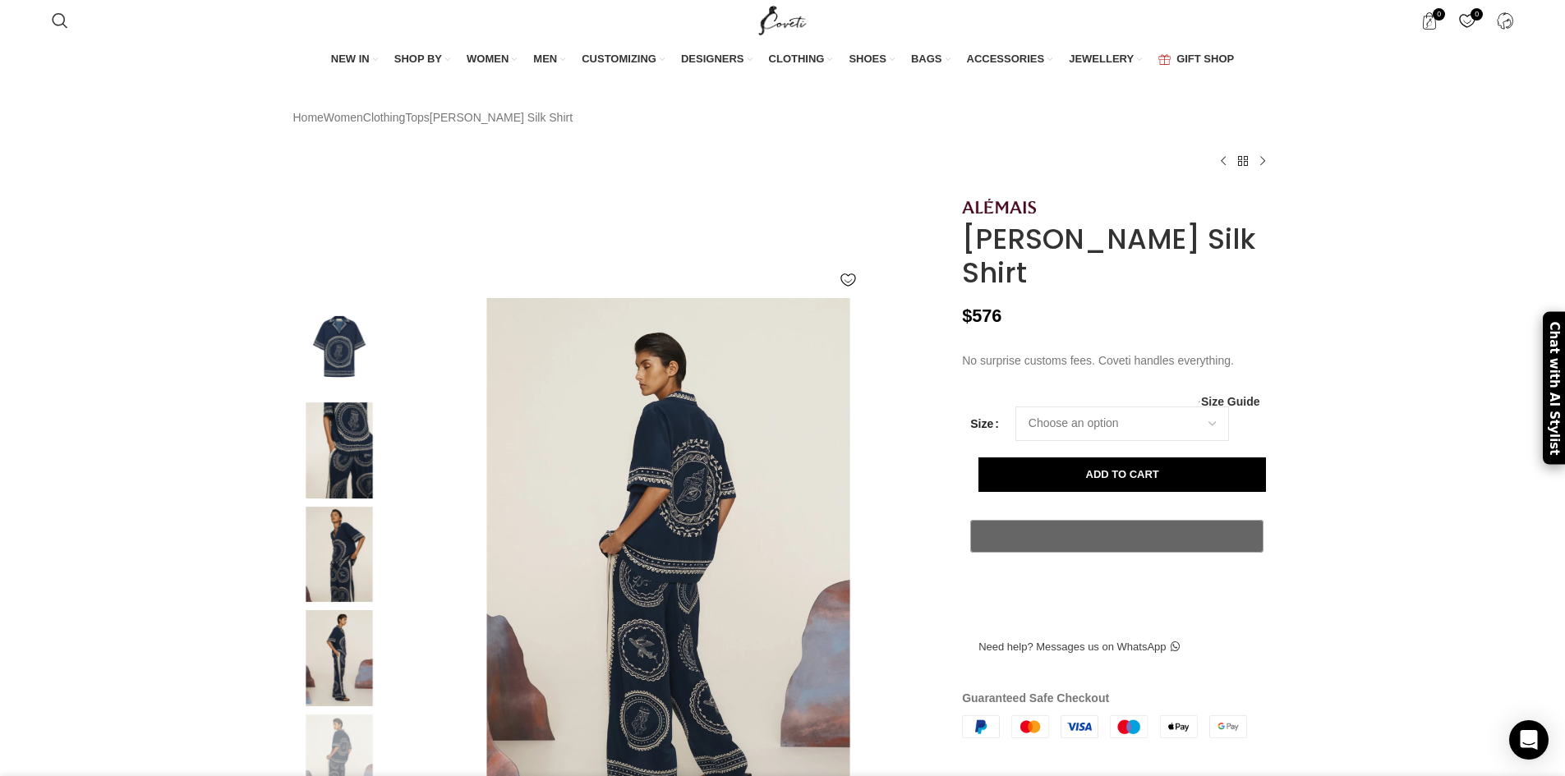
click at [363, 484] on img at bounding box center [339, 451] width 100 height 96
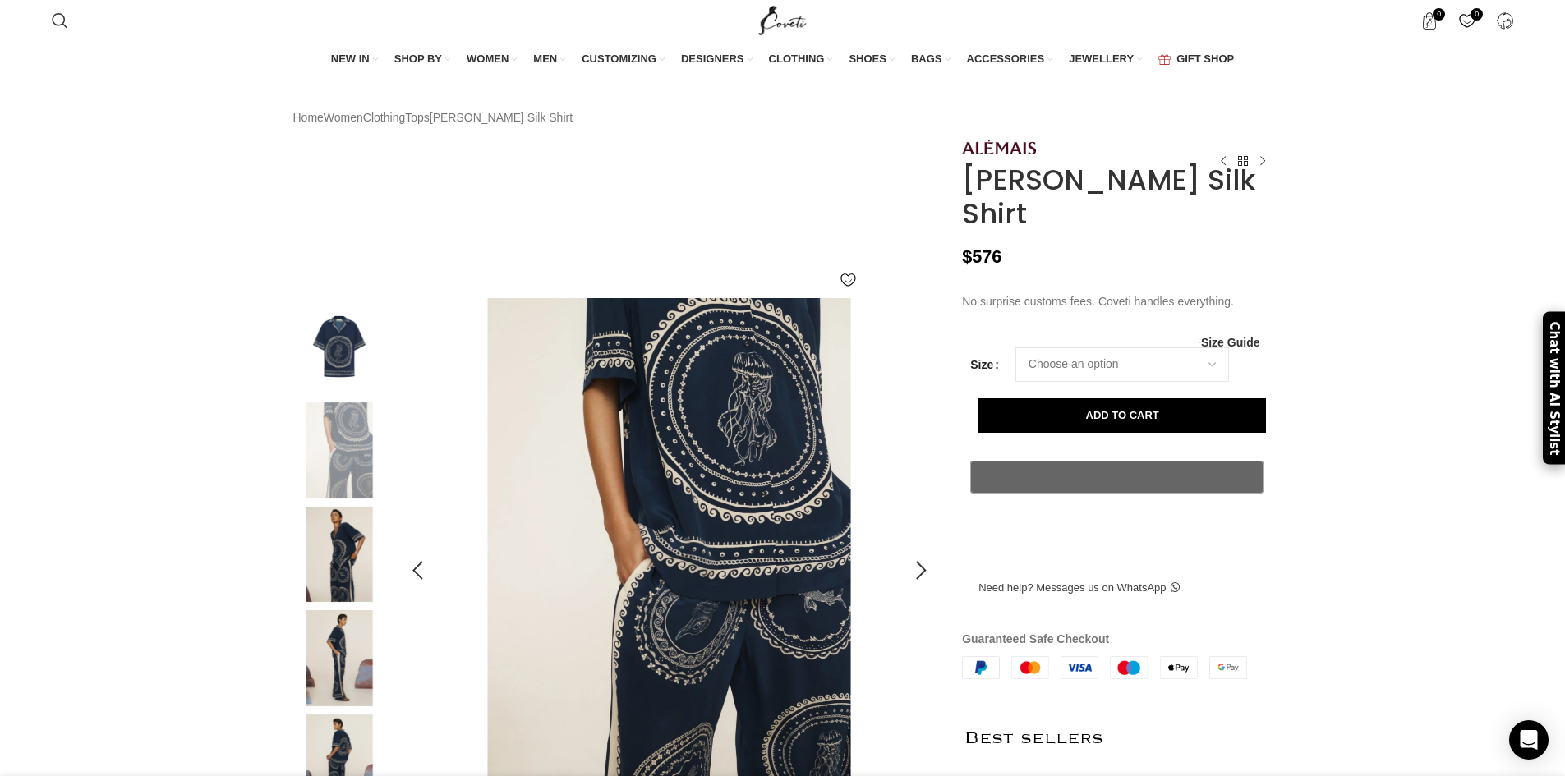
scroll to position [411, 0]
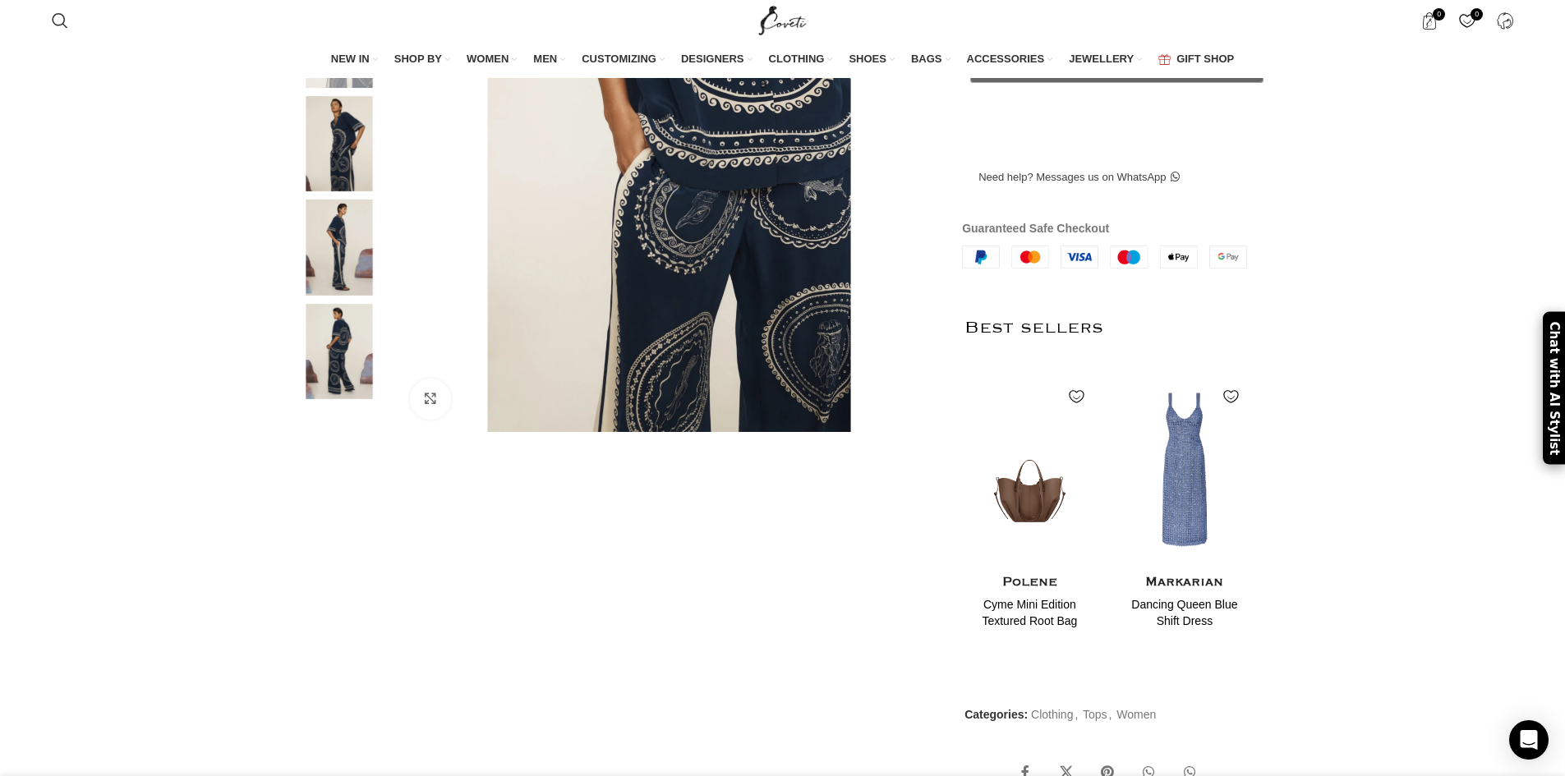
click at [336, 266] on img at bounding box center [339, 248] width 100 height 96
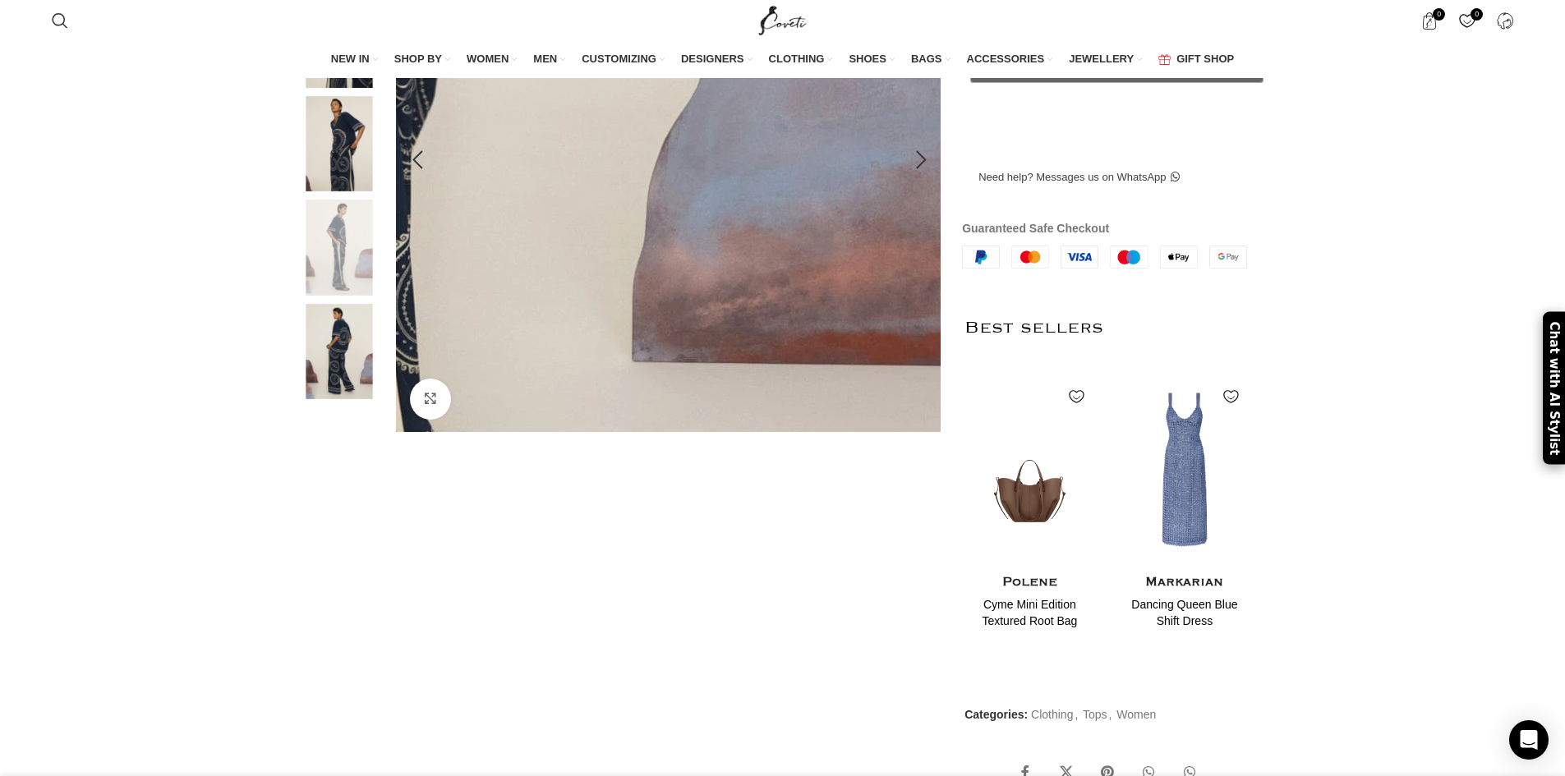
scroll to position [0, 692]
